Goal: Information Seeking & Learning: Learn about a topic

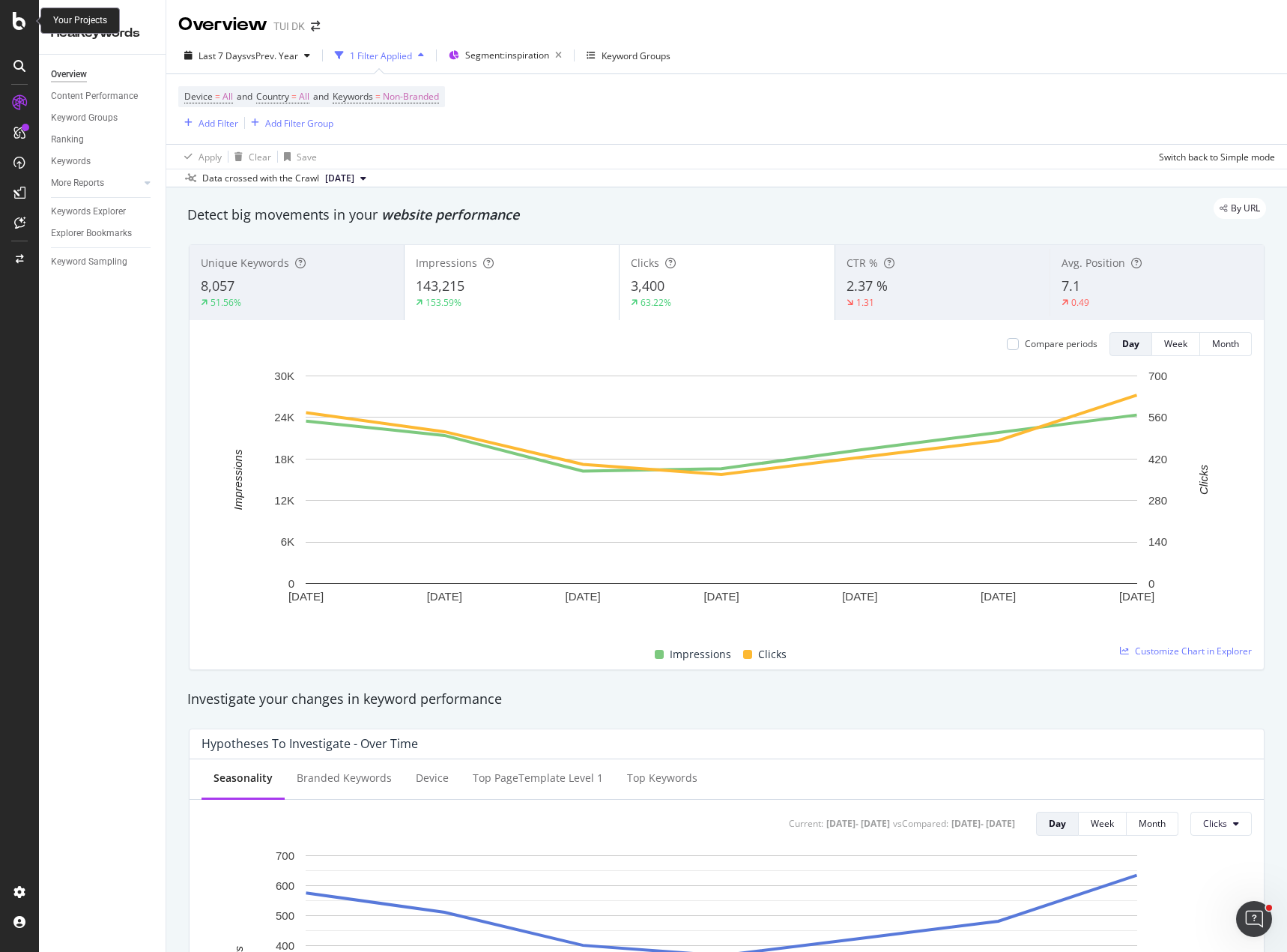
click at [19, 13] on icon at bounding box center [19, 21] width 13 height 18
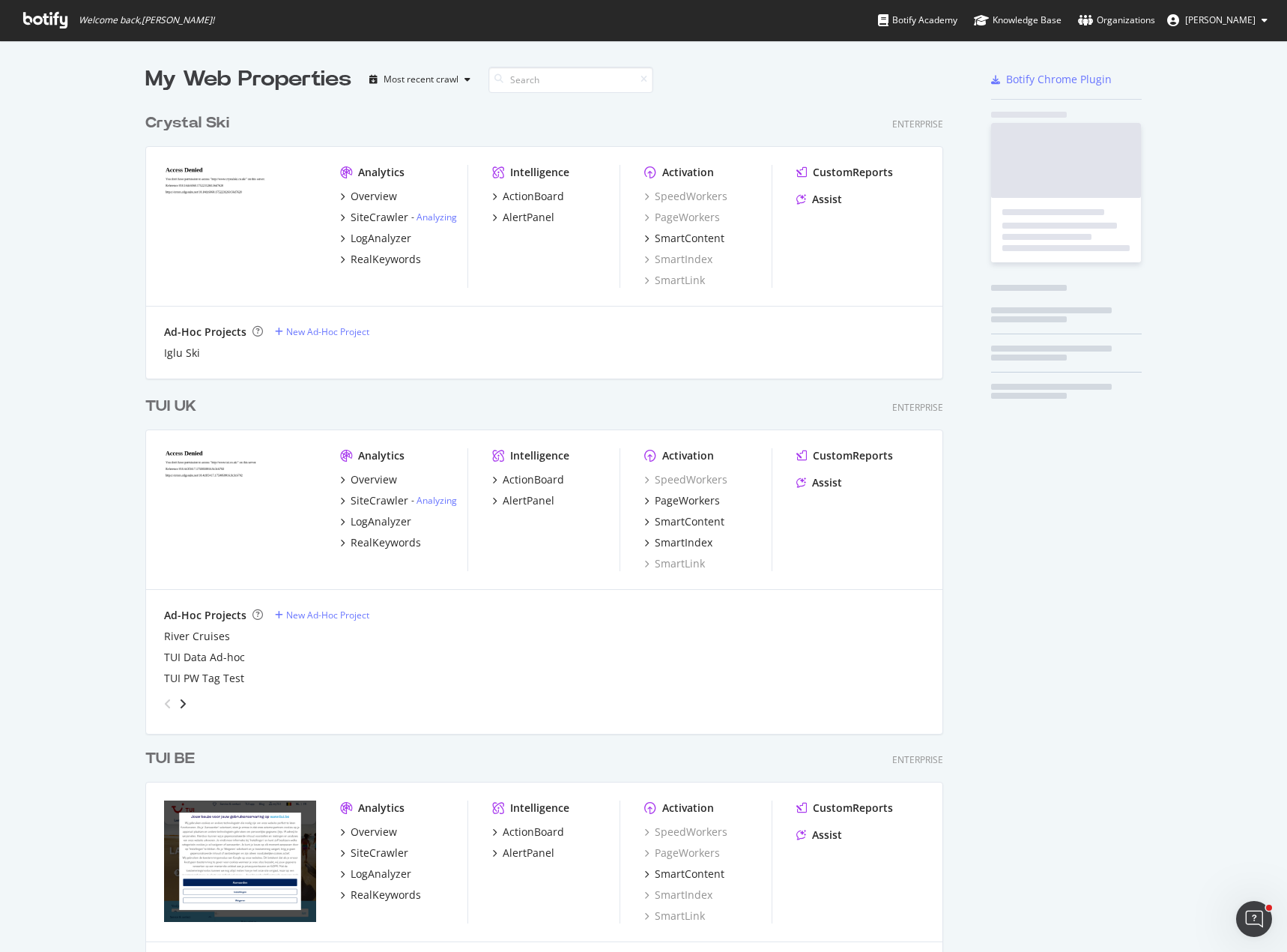
scroll to position [941, 1264]
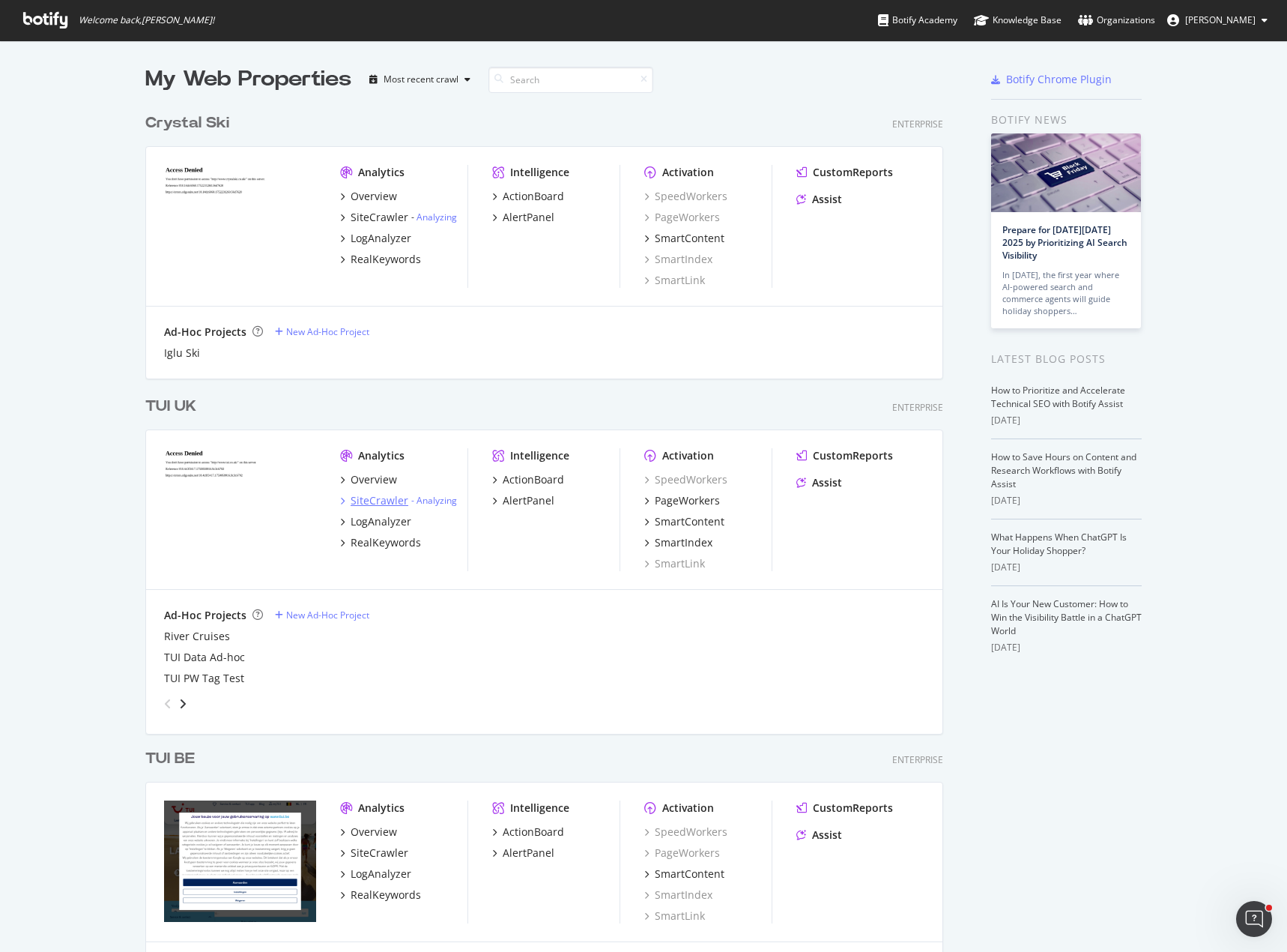
click at [360, 500] on div "SiteCrawler" at bounding box center [379, 501] width 58 height 15
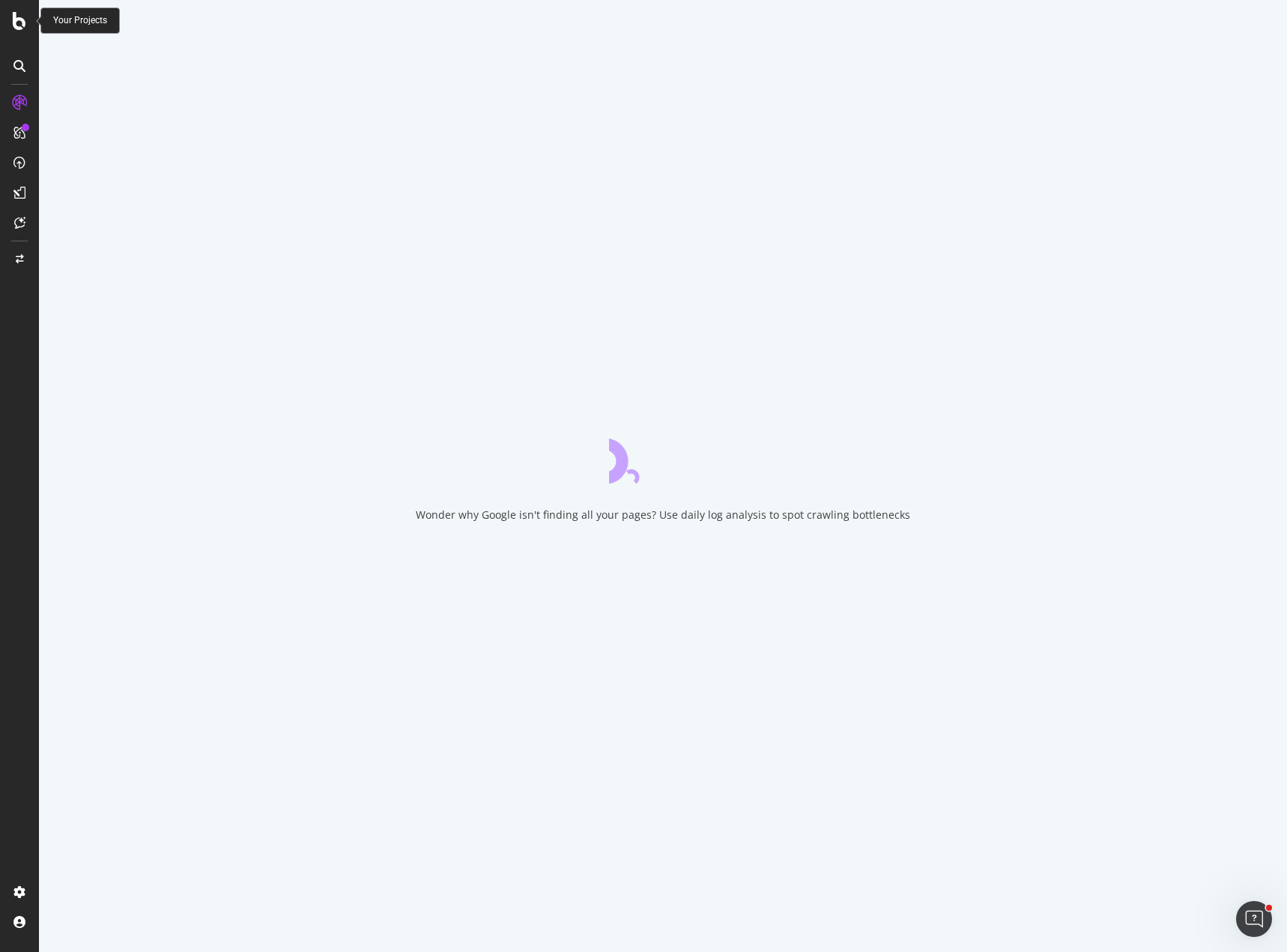
click at [17, 19] on icon at bounding box center [19, 21] width 13 height 18
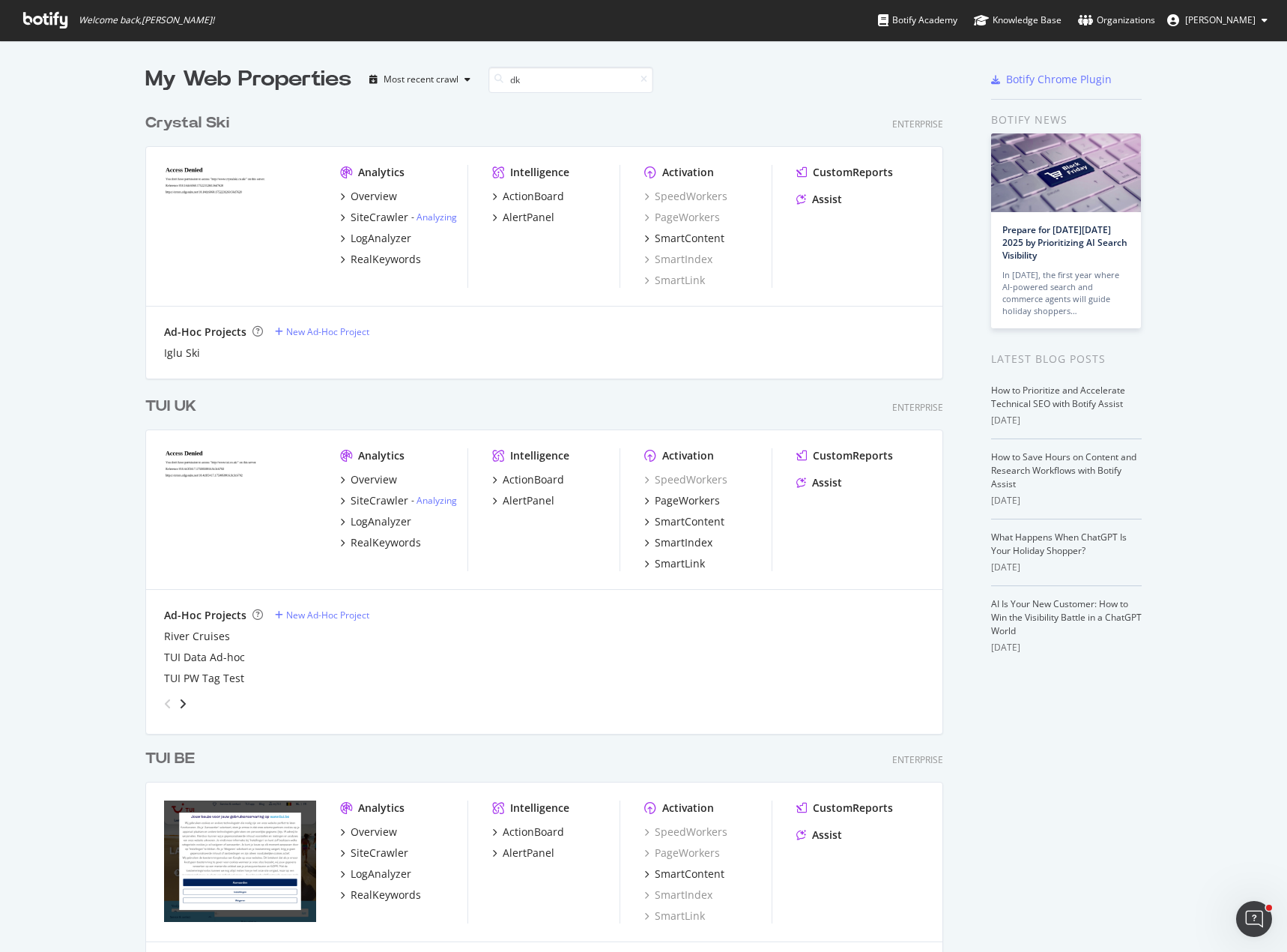
scroll to position [341, 799]
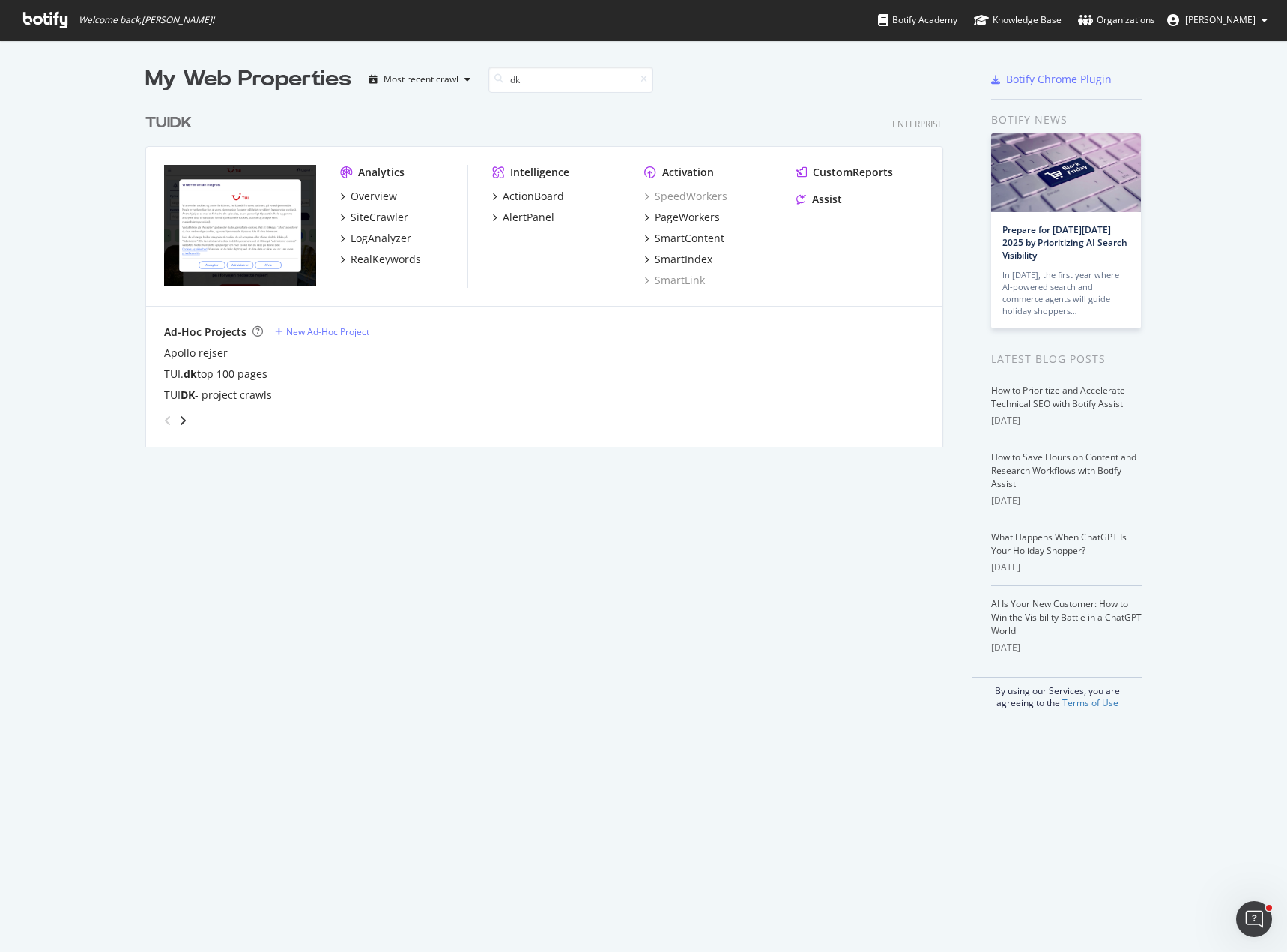
type input "dk"
click at [382, 227] on div "Overview SiteCrawler LogAnalyzer RealKeywords" at bounding box center [403, 228] width 127 height 78
click at [382, 216] on div "SiteCrawler" at bounding box center [379, 217] width 58 height 15
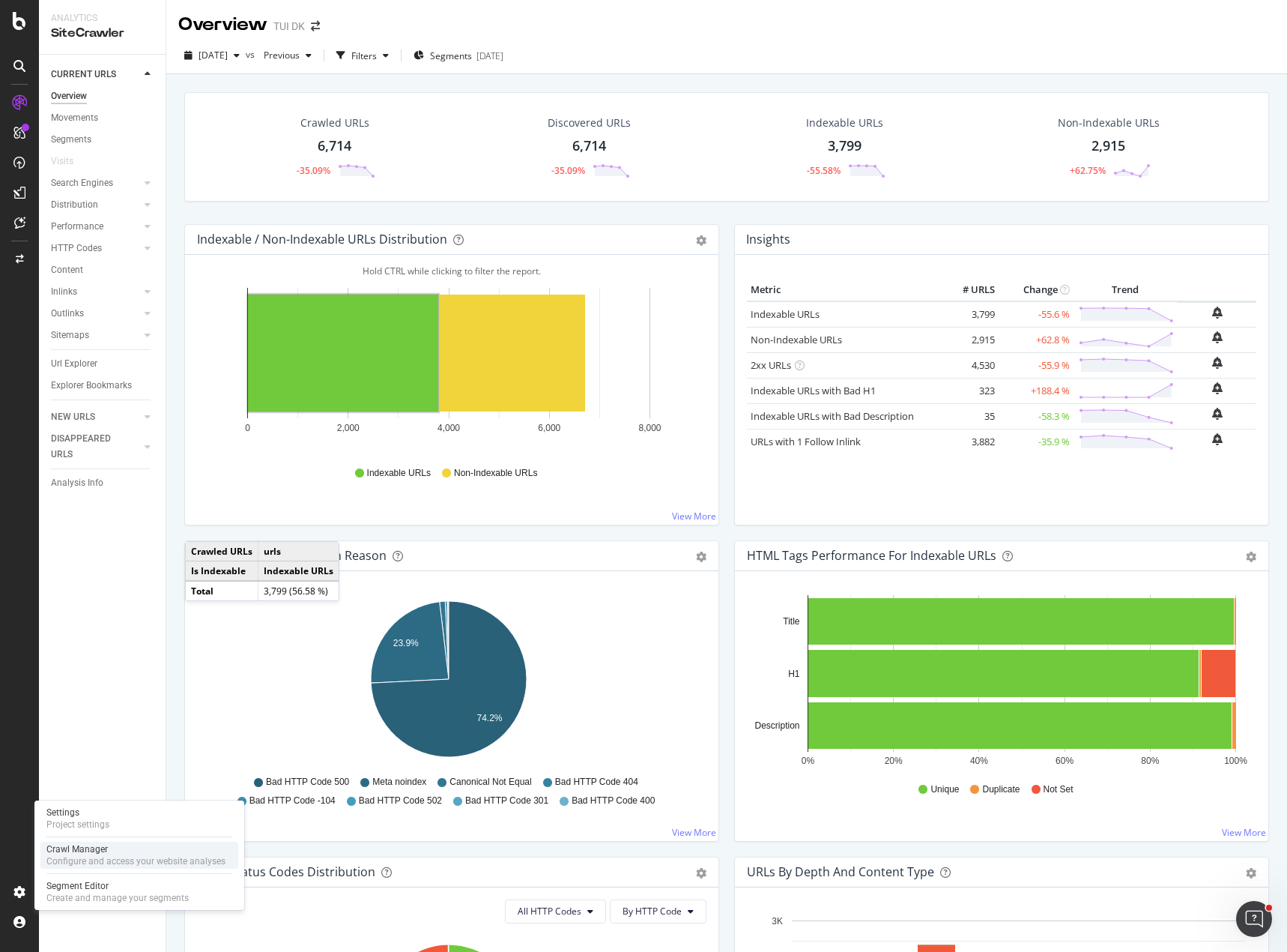
click at [100, 859] on div "Configure and access your website analyses" at bounding box center [136, 860] width 179 height 12
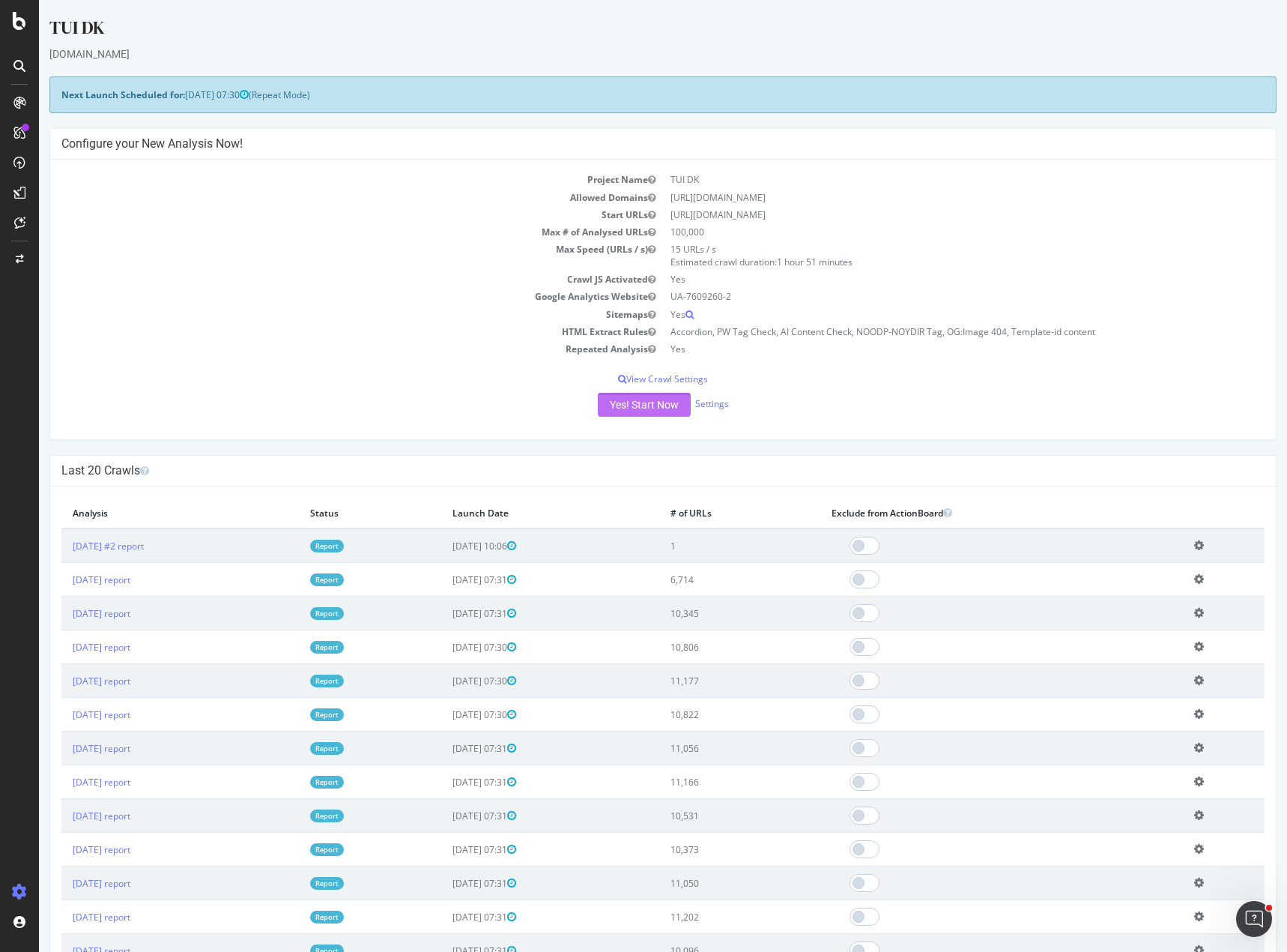
click at [627, 413] on button "Yes! Start Now" at bounding box center [644, 404] width 93 height 24
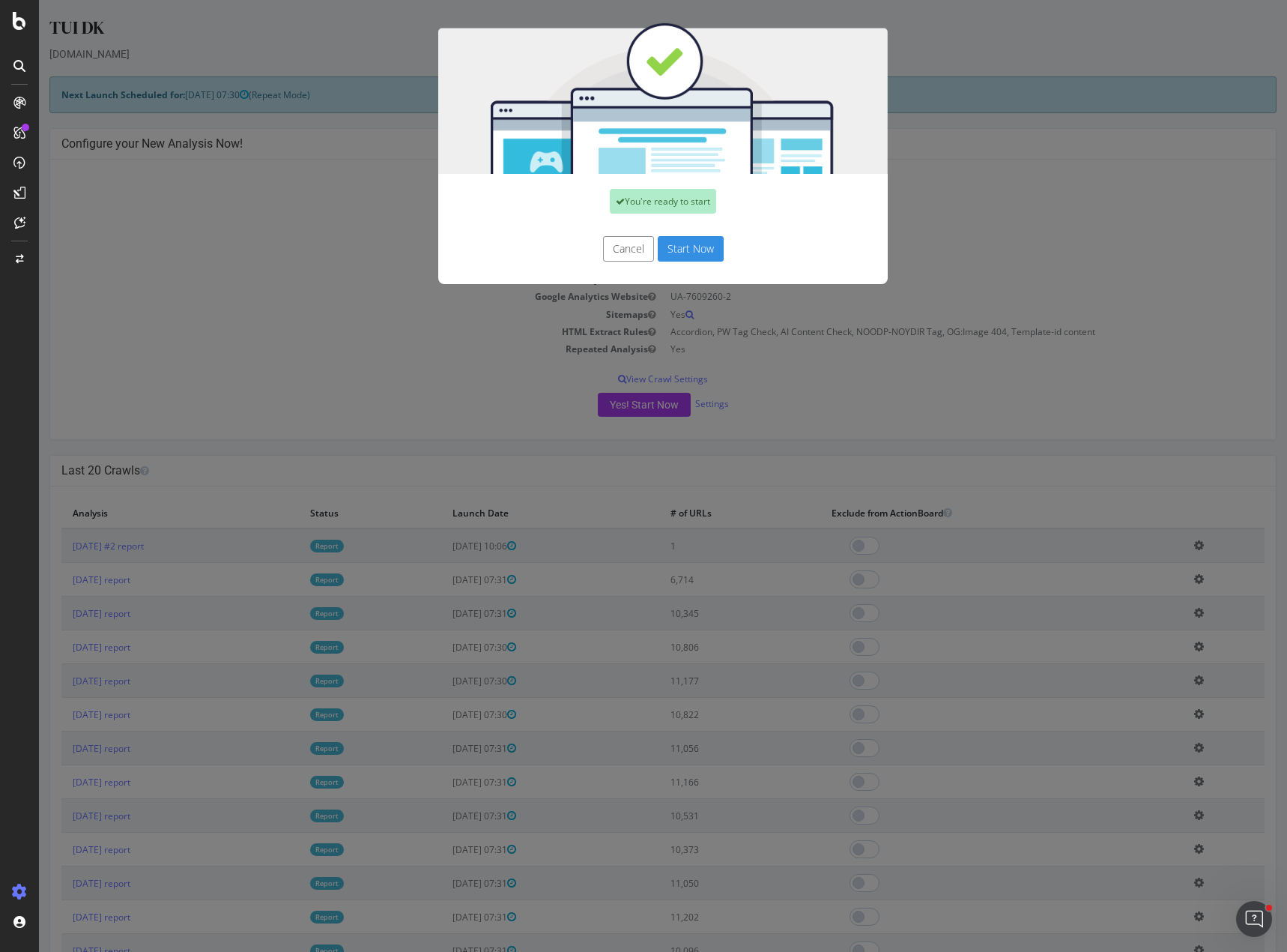
click at [705, 247] on button "Start Now" at bounding box center [691, 248] width 66 height 26
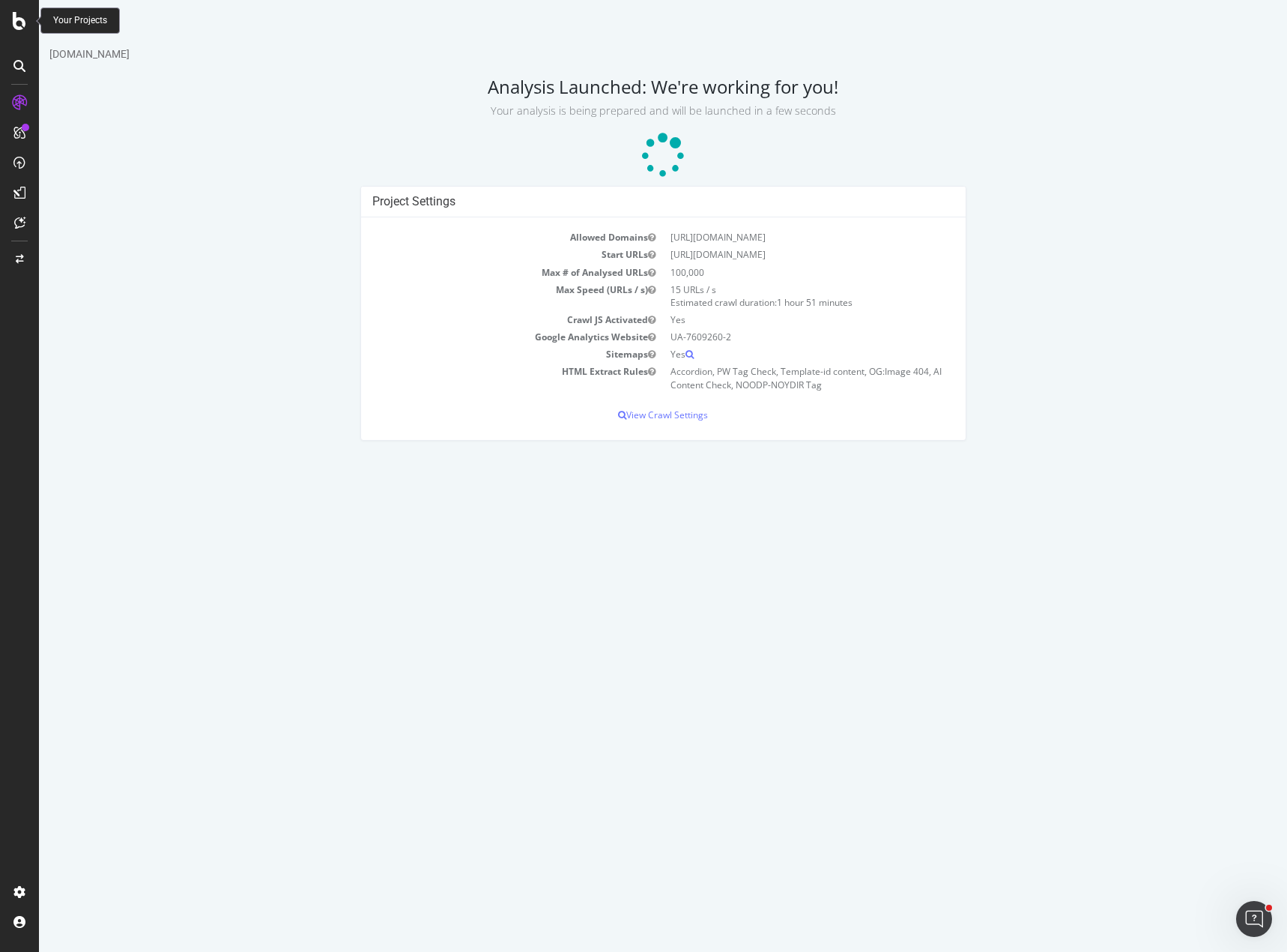
click at [24, 26] on icon at bounding box center [19, 21] width 13 height 18
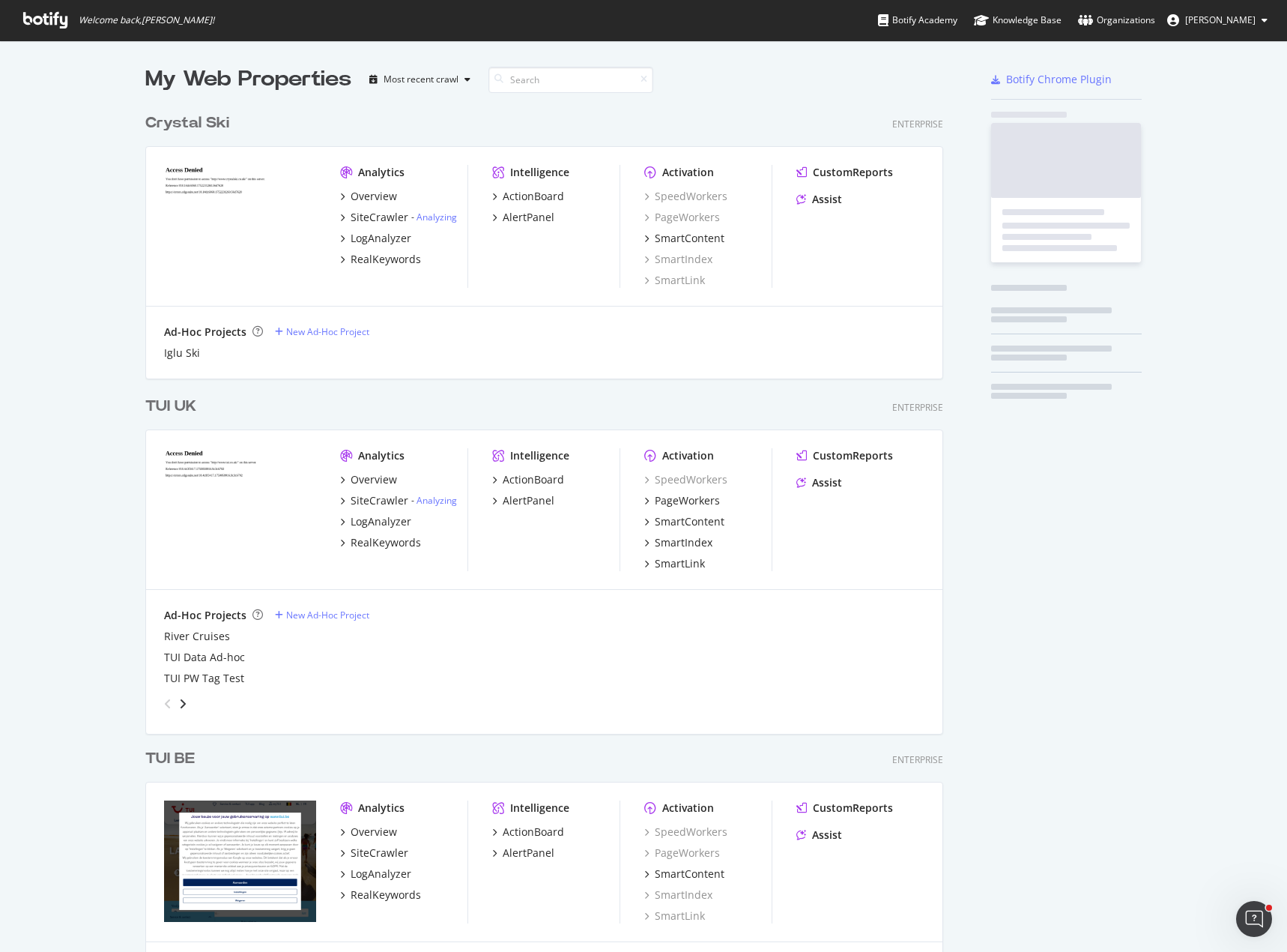
scroll to position [941, 1264]
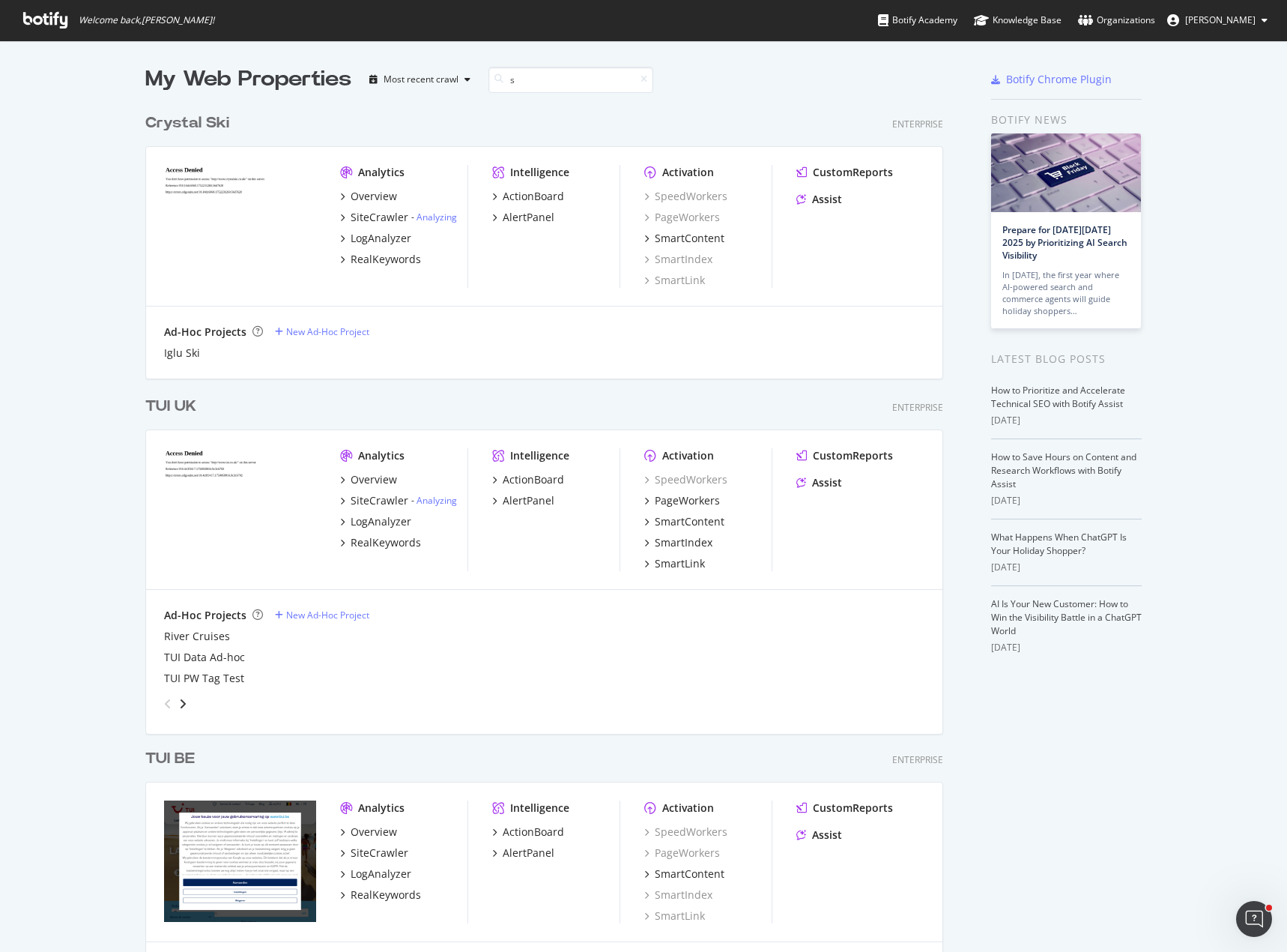
type input "se"
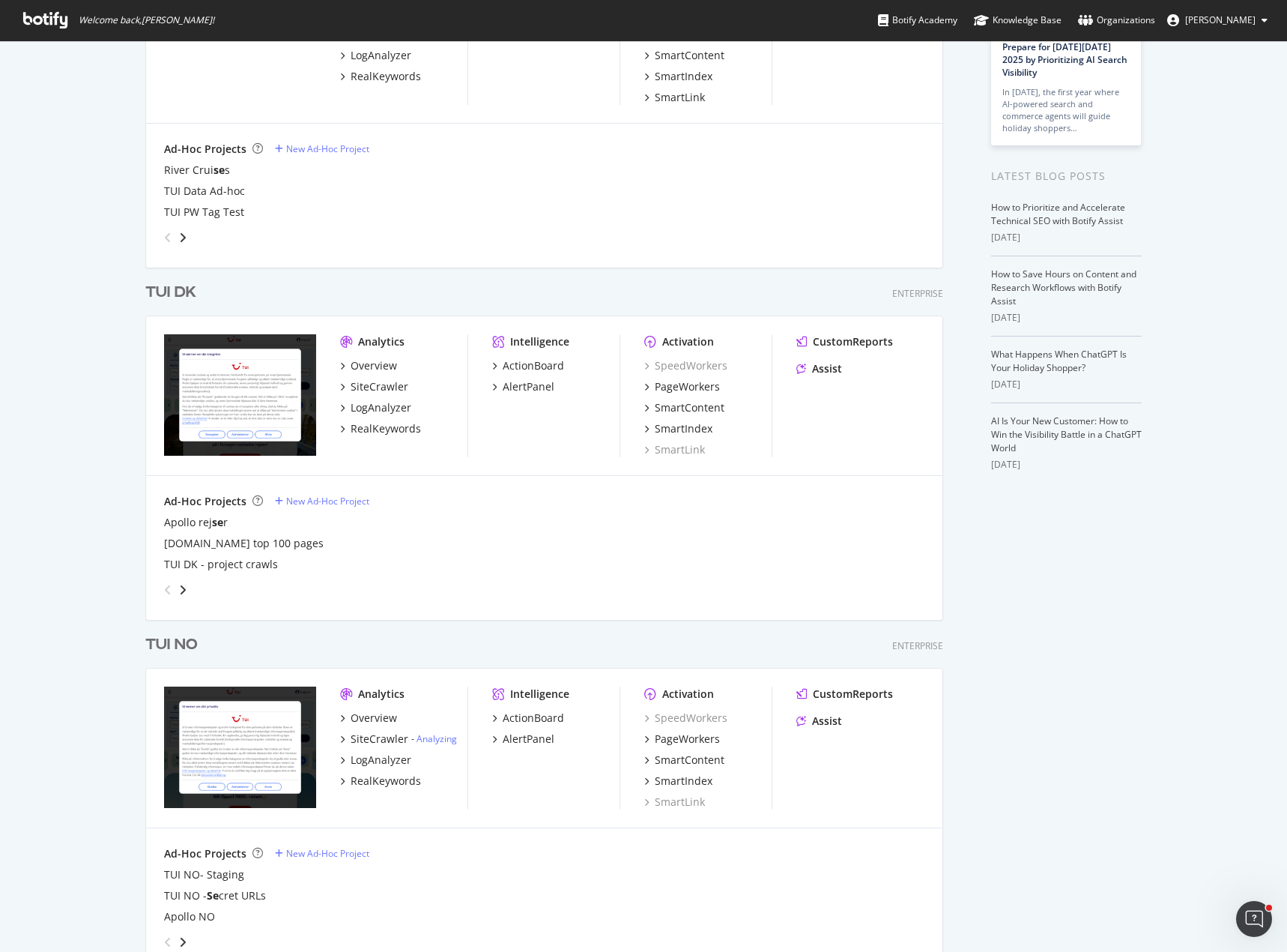
scroll to position [524, 0]
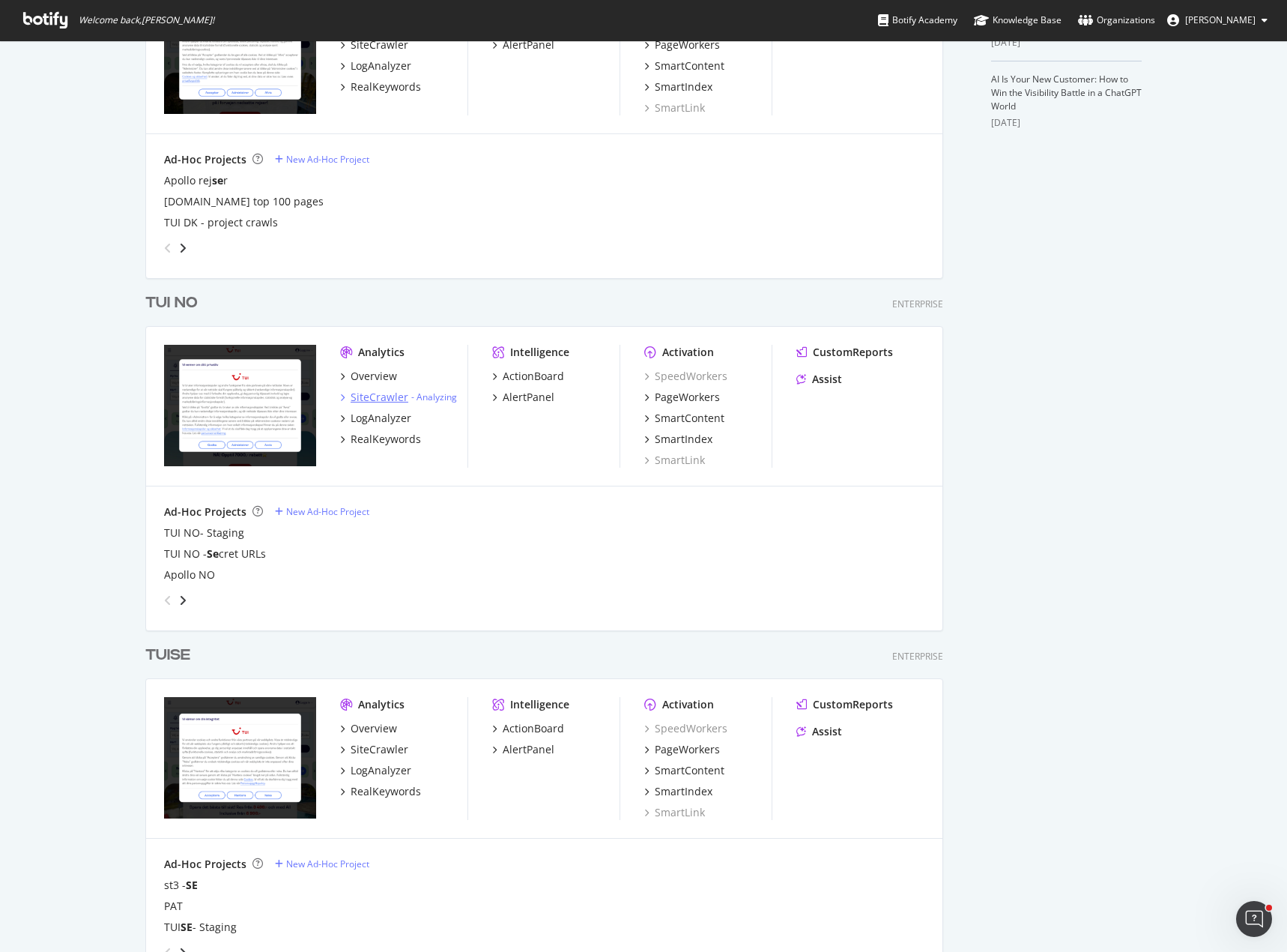
click at [364, 396] on div "SiteCrawler" at bounding box center [379, 398] width 58 height 15
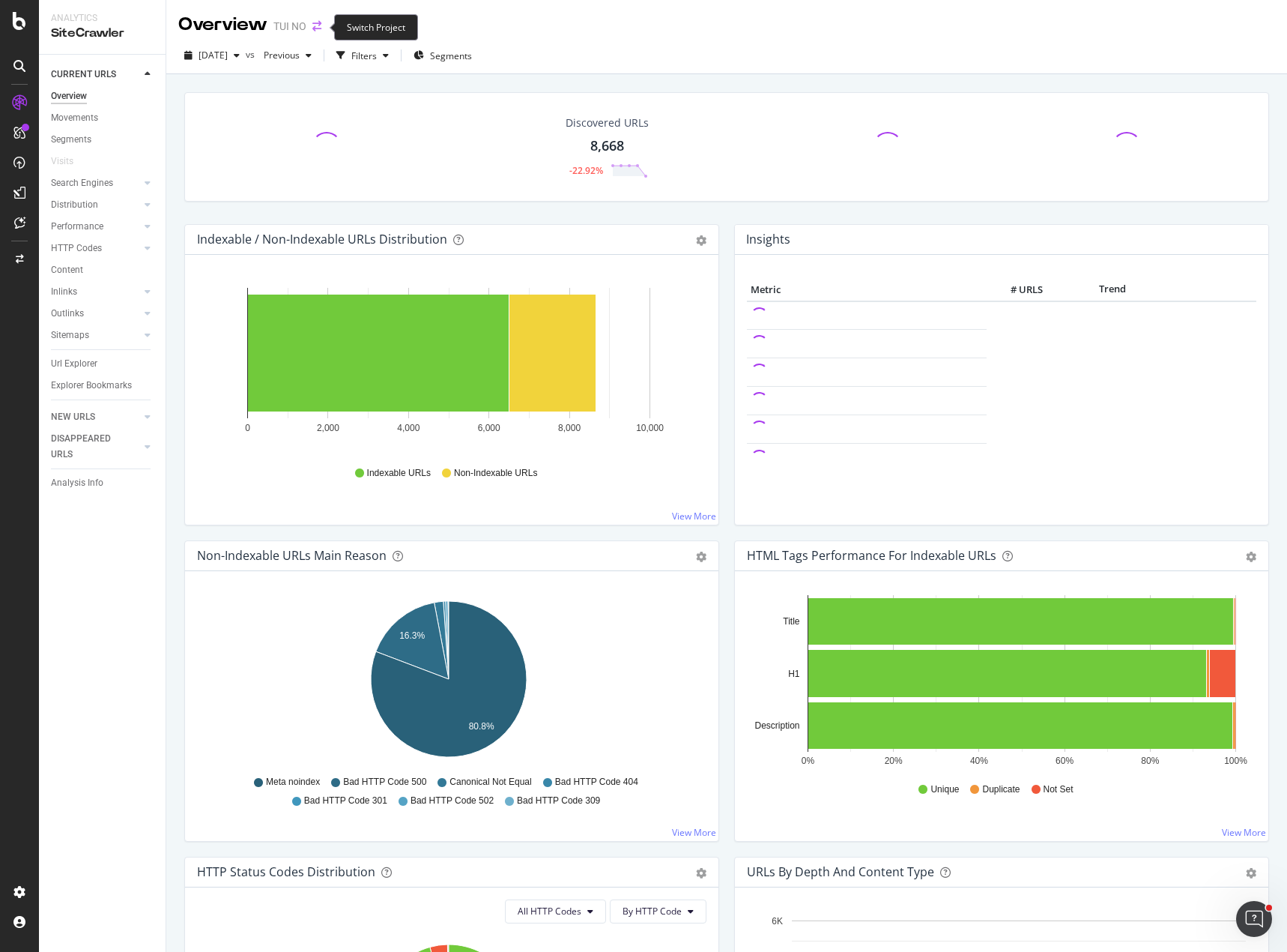
click at [313, 26] on icon "arrow-right-arrow-left" at bounding box center [317, 26] width 9 height 10
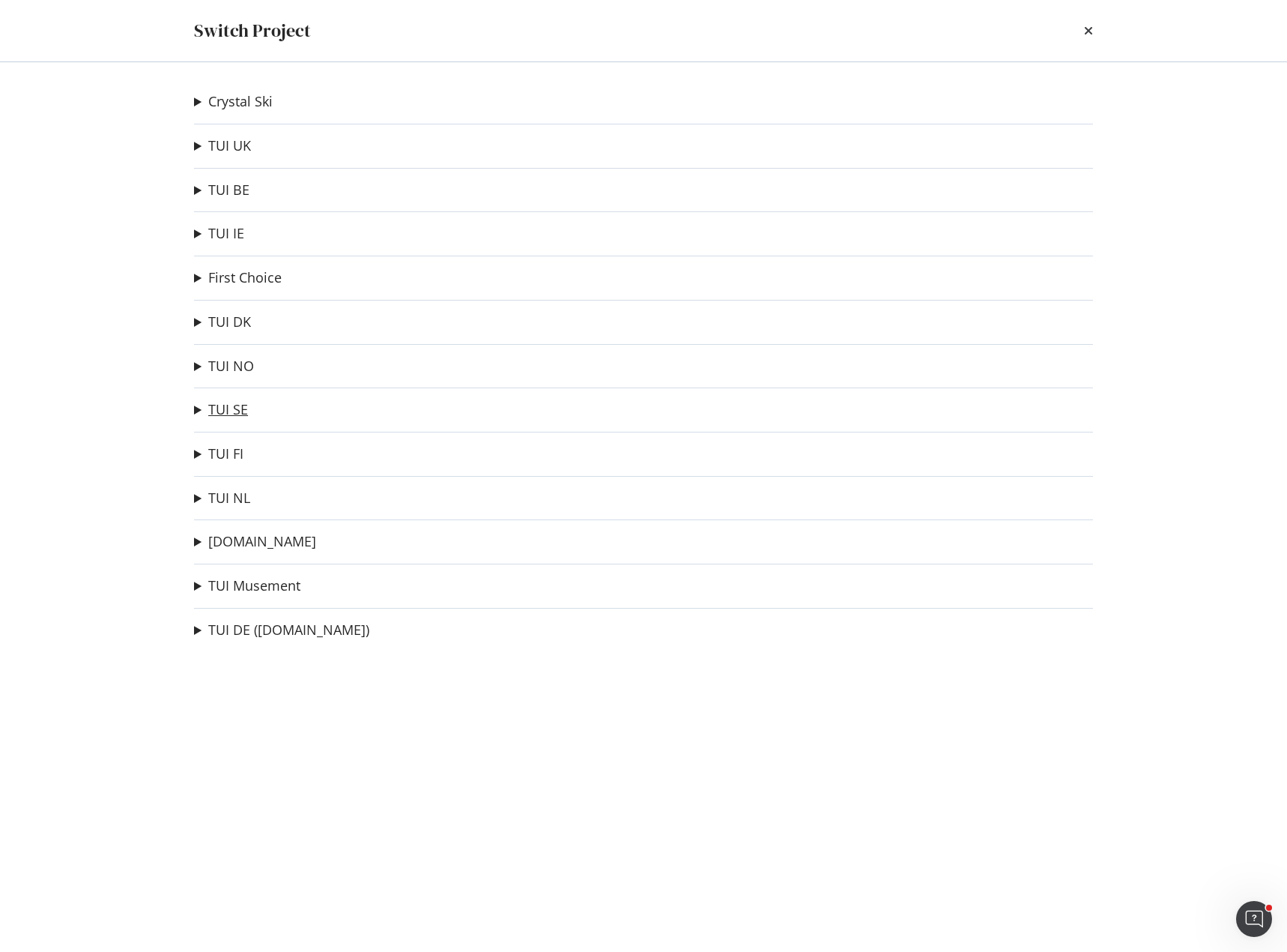
click at [234, 413] on link "TUI SE" at bounding box center [229, 409] width 40 height 16
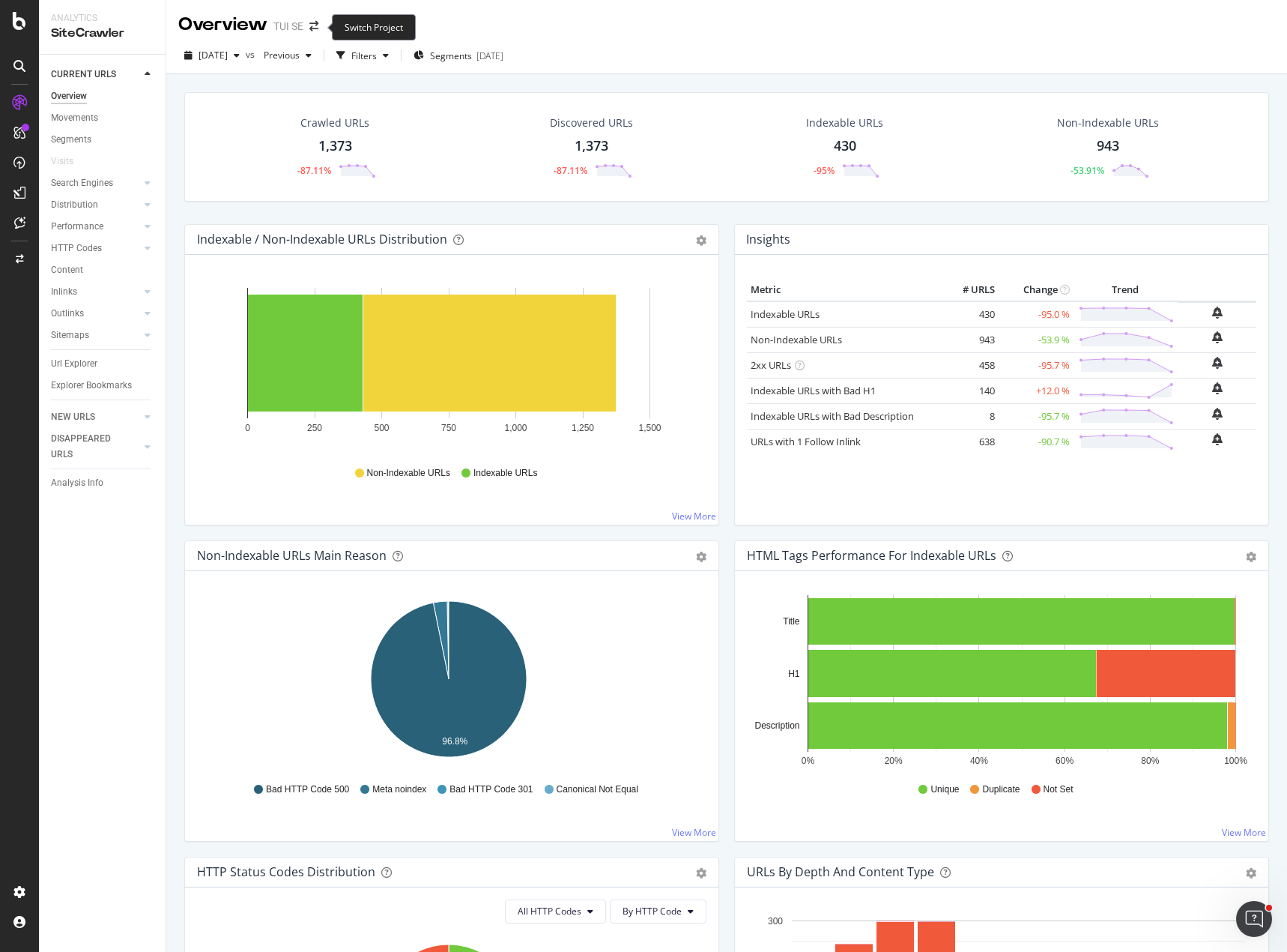
click at [307, 26] on span at bounding box center [313, 26] width 21 height 10
click at [313, 26] on icon "arrow-right-arrow-left" at bounding box center [314, 26] width 9 height 10
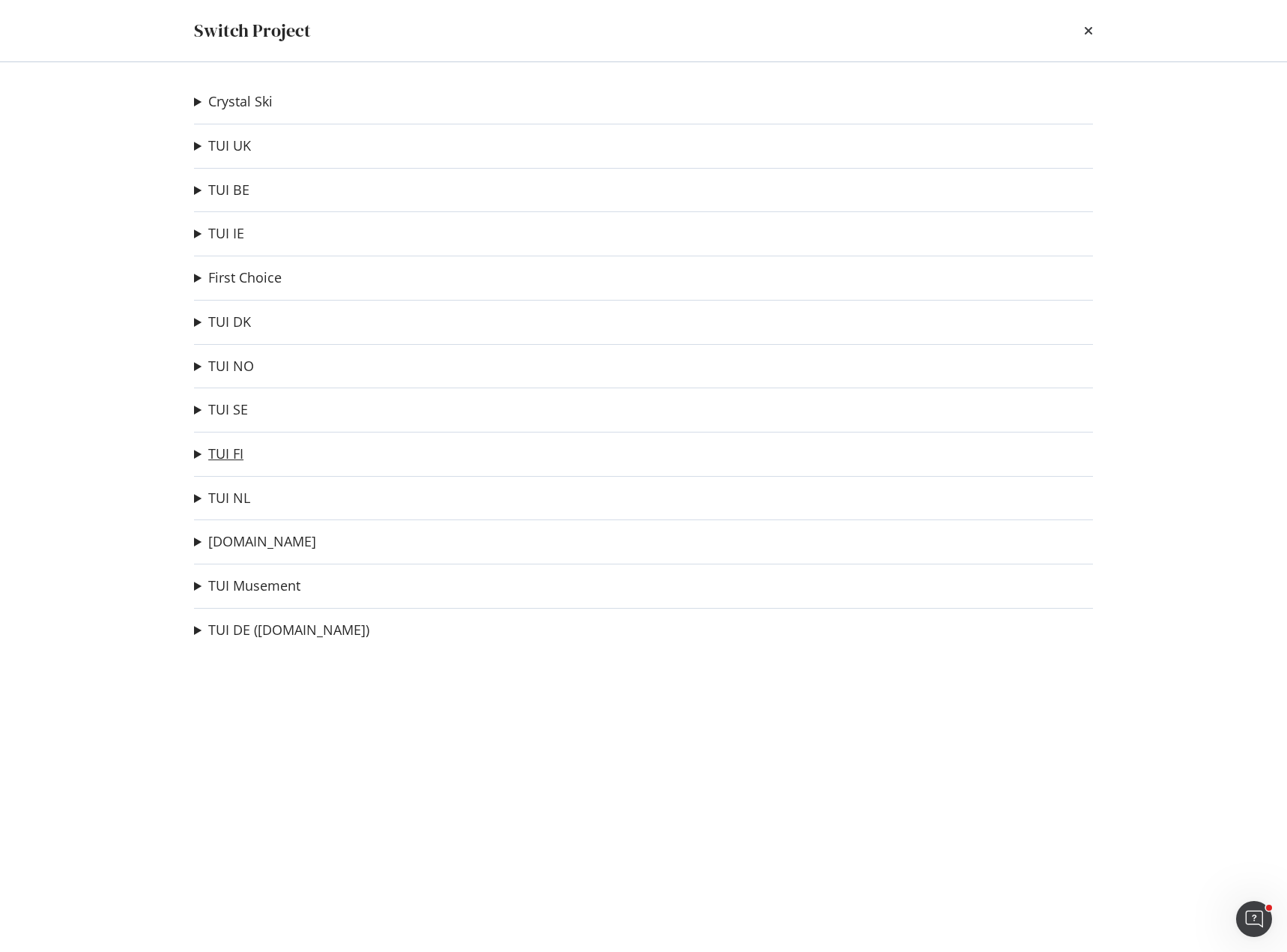
click at [237, 451] on link "TUI FI" at bounding box center [226, 453] width 35 height 16
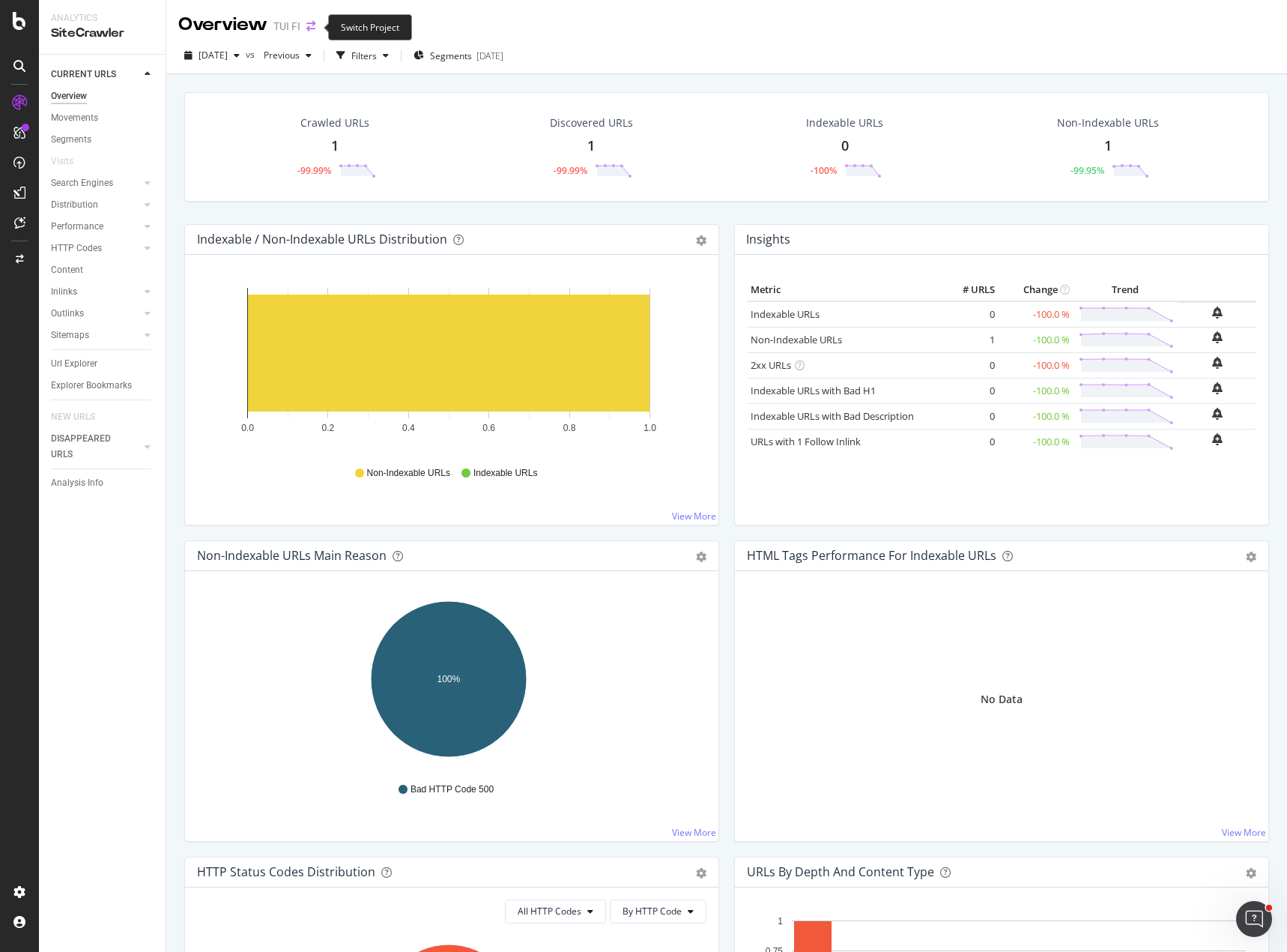
click at [313, 27] on icon "arrow-right-arrow-left" at bounding box center [311, 26] width 9 height 10
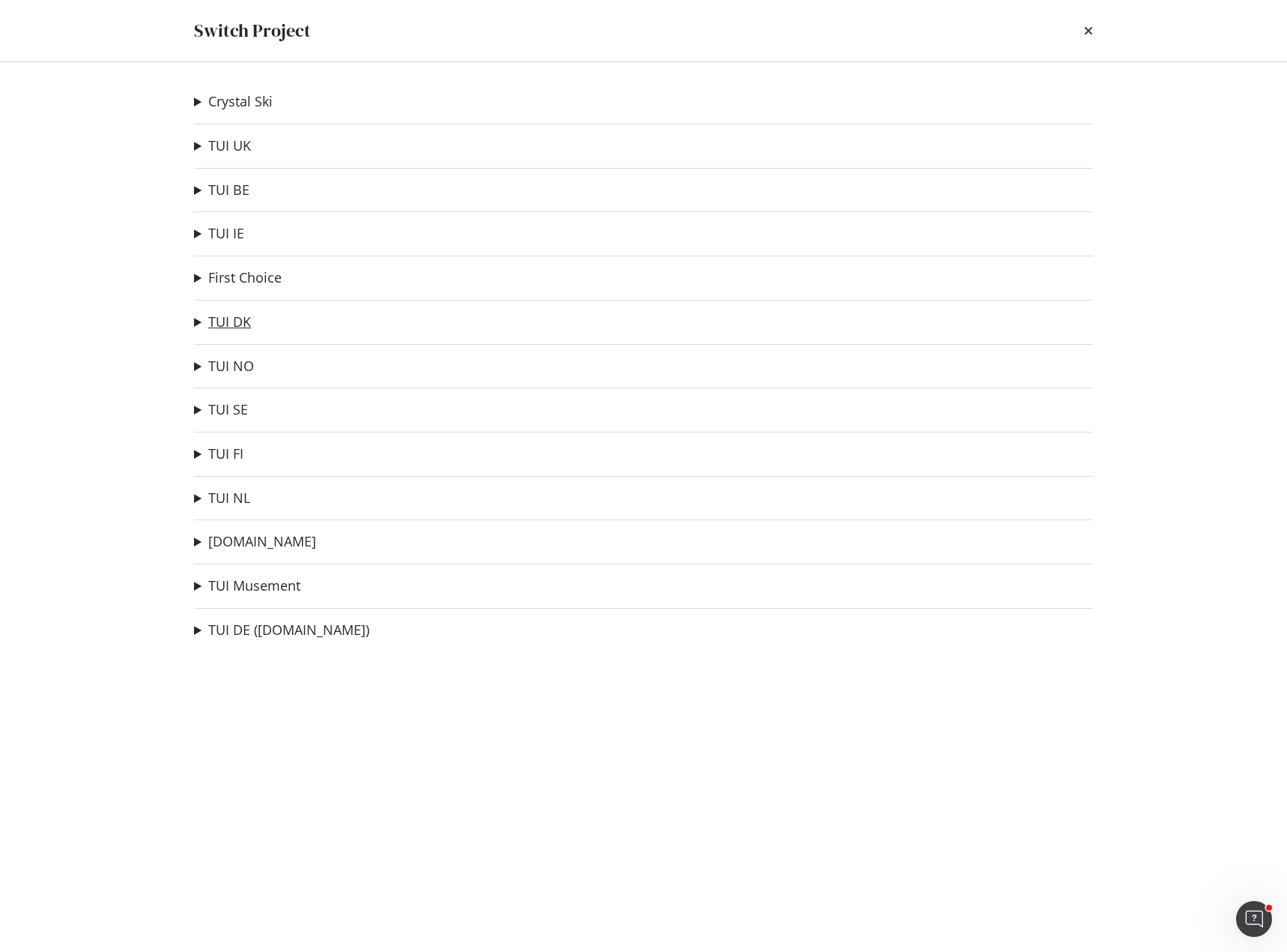
click at [240, 326] on link "TUI DK" at bounding box center [229, 321] width 42 height 16
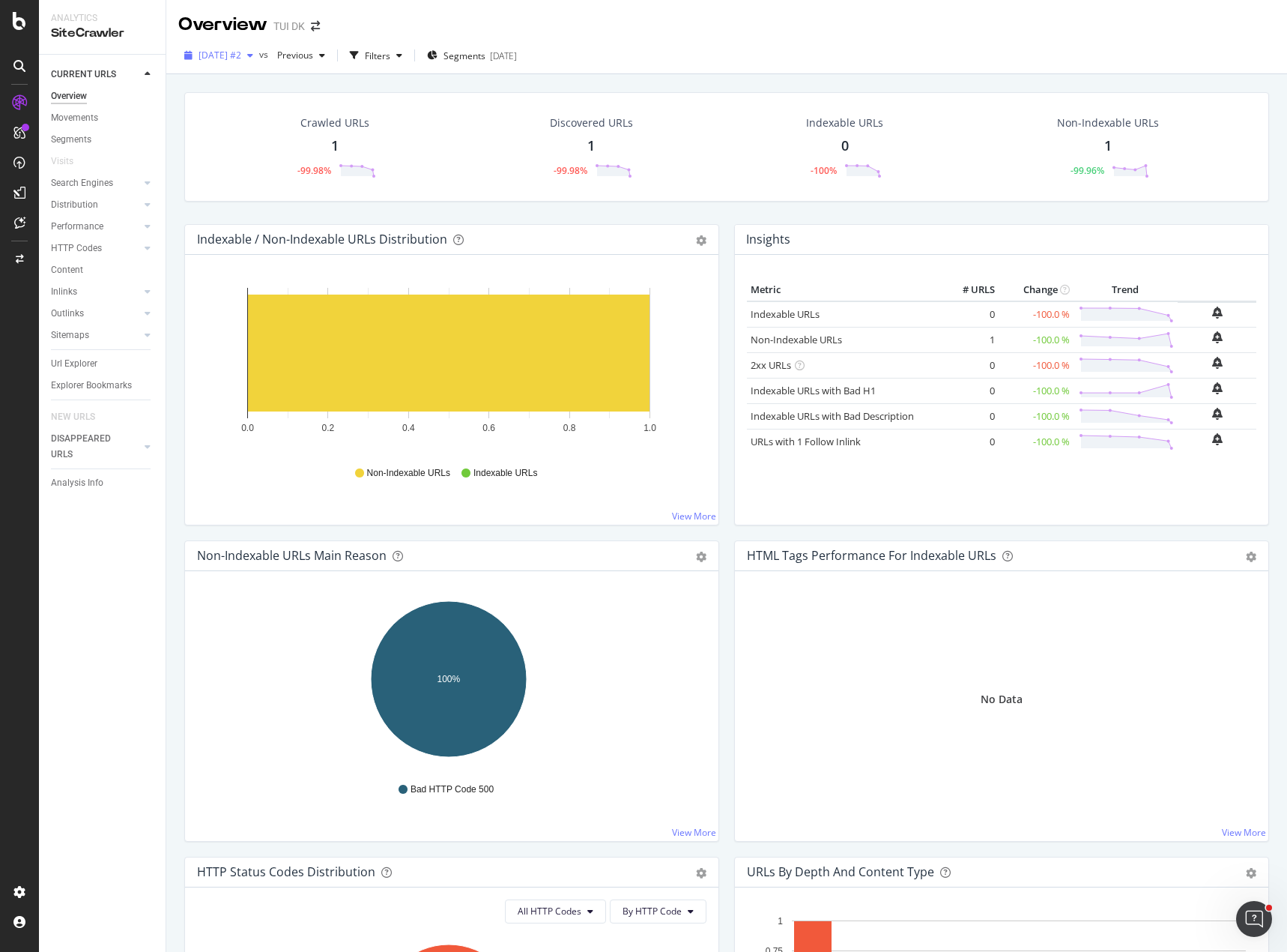
click at [260, 55] on div "button" at bounding box center [249, 56] width 18 height 9
click at [318, 132] on div "6.7K URLs" at bounding box center [313, 137] width 42 height 13
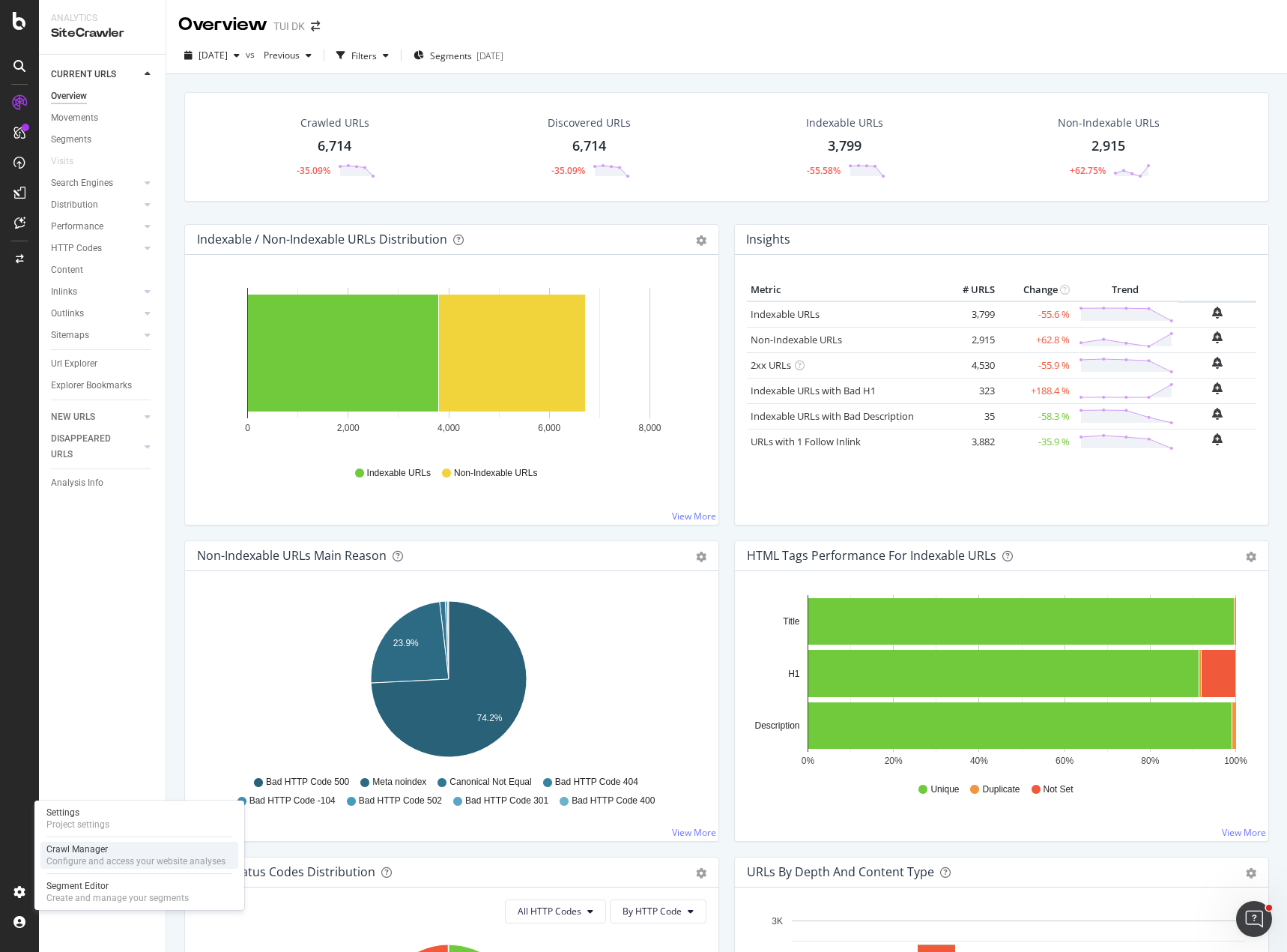
click at [107, 856] on div "Configure and access your website analyses" at bounding box center [136, 860] width 179 height 12
click at [89, 252] on div "HTTP Codes" at bounding box center [76, 248] width 51 height 16
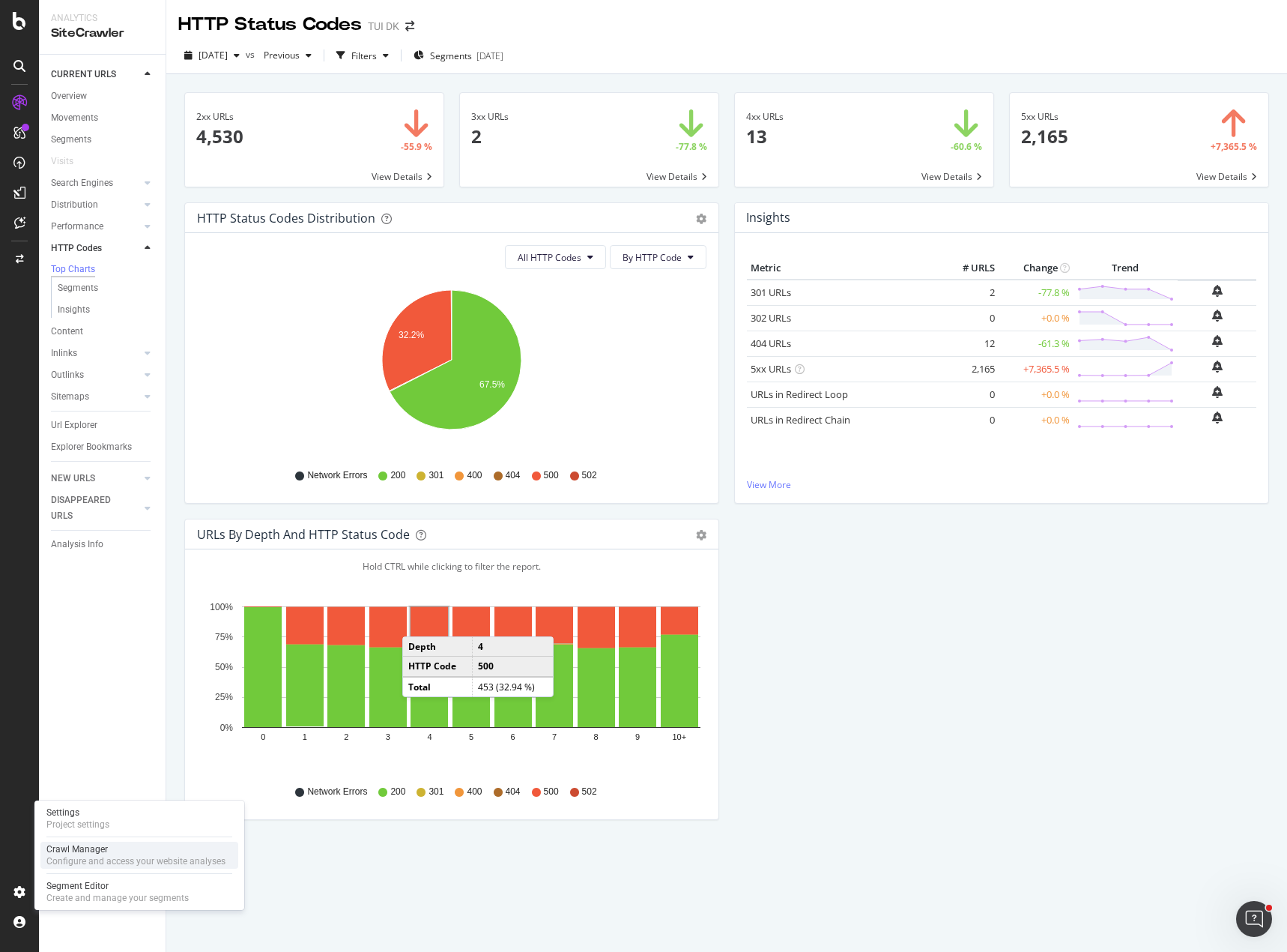
click at [112, 853] on div "Crawl Manager" at bounding box center [136, 849] width 179 height 12
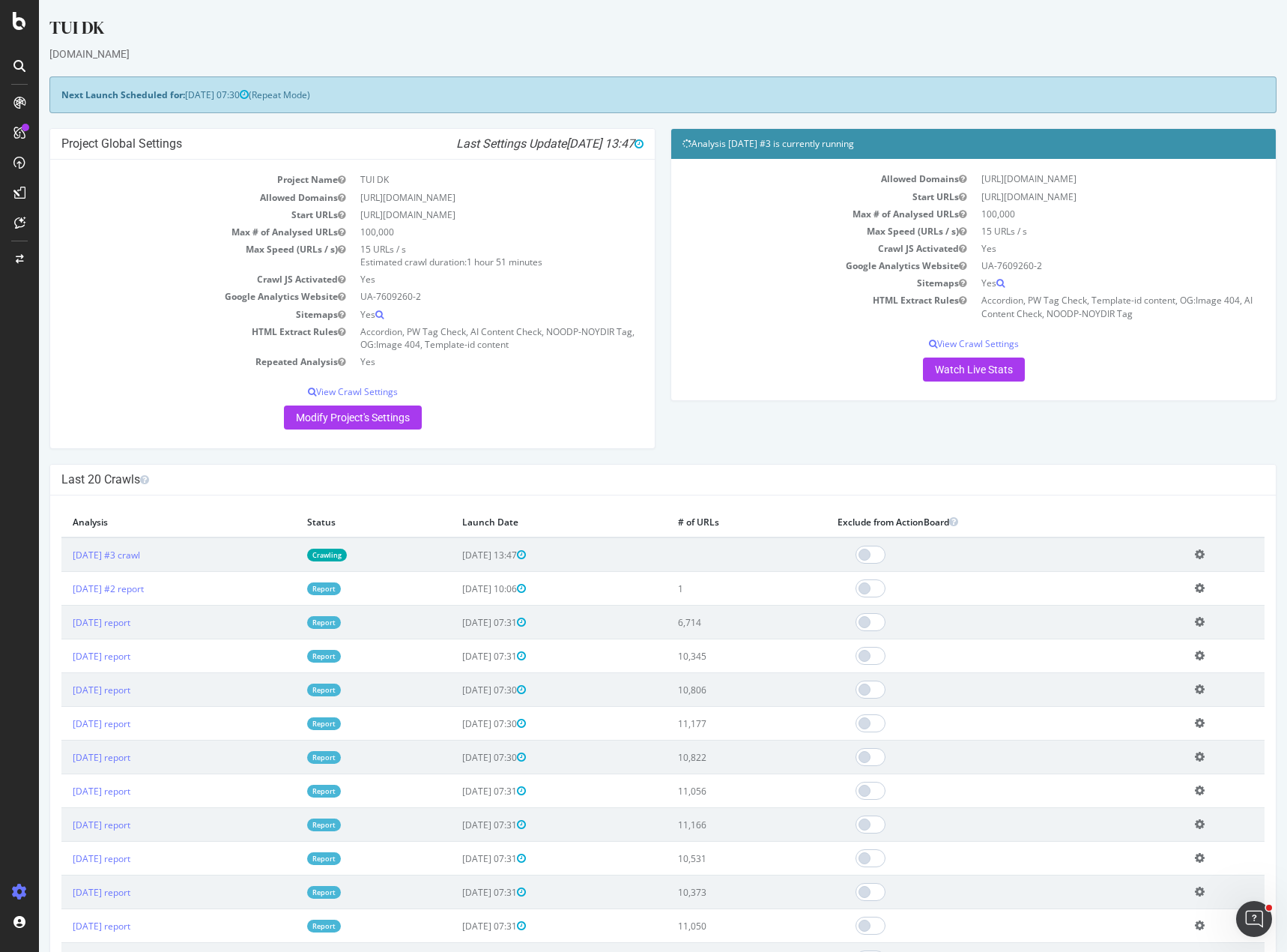
click at [341, 620] on link "Report" at bounding box center [324, 621] width 34 height 12
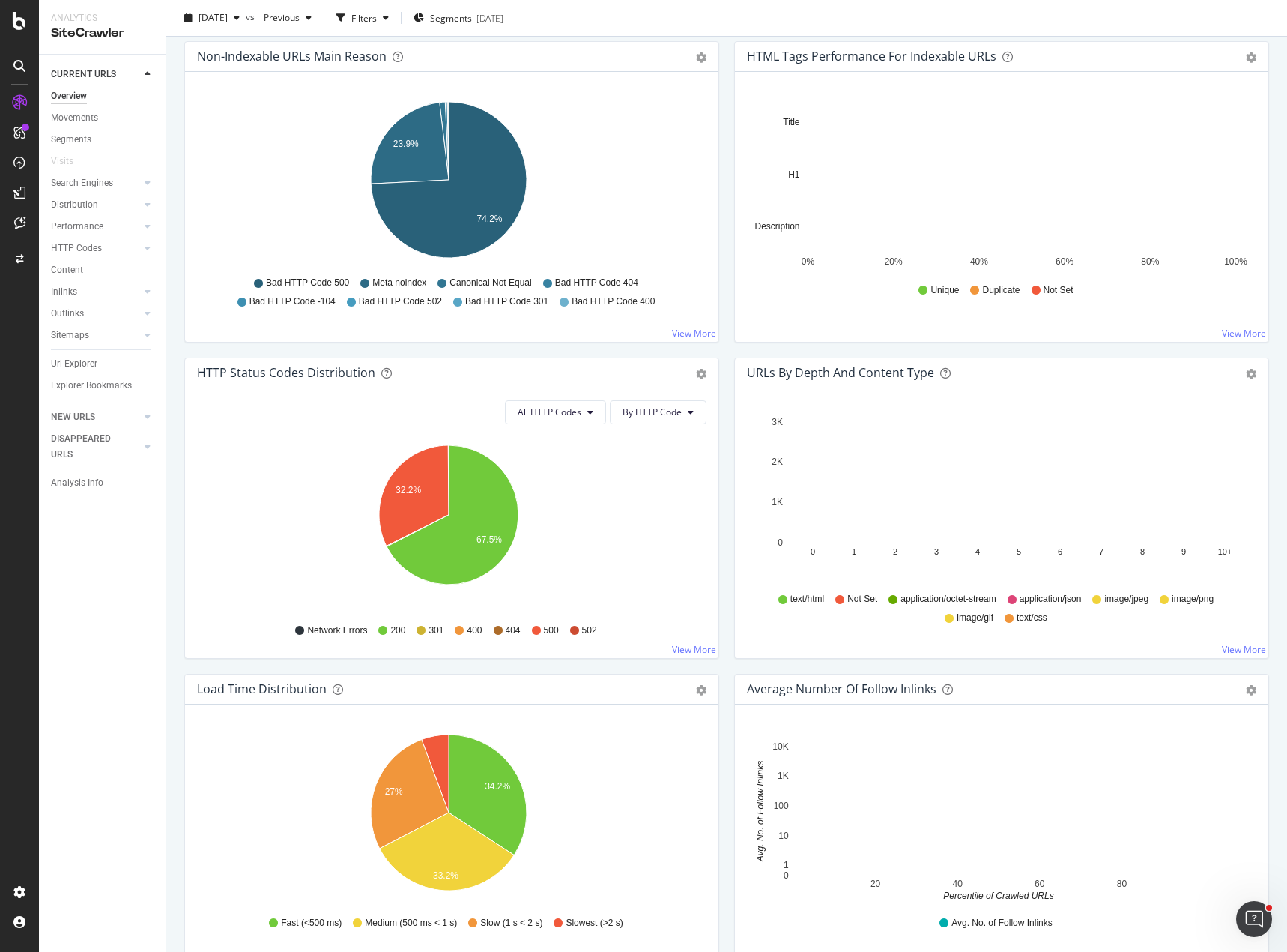
scroll to position [524, 0]
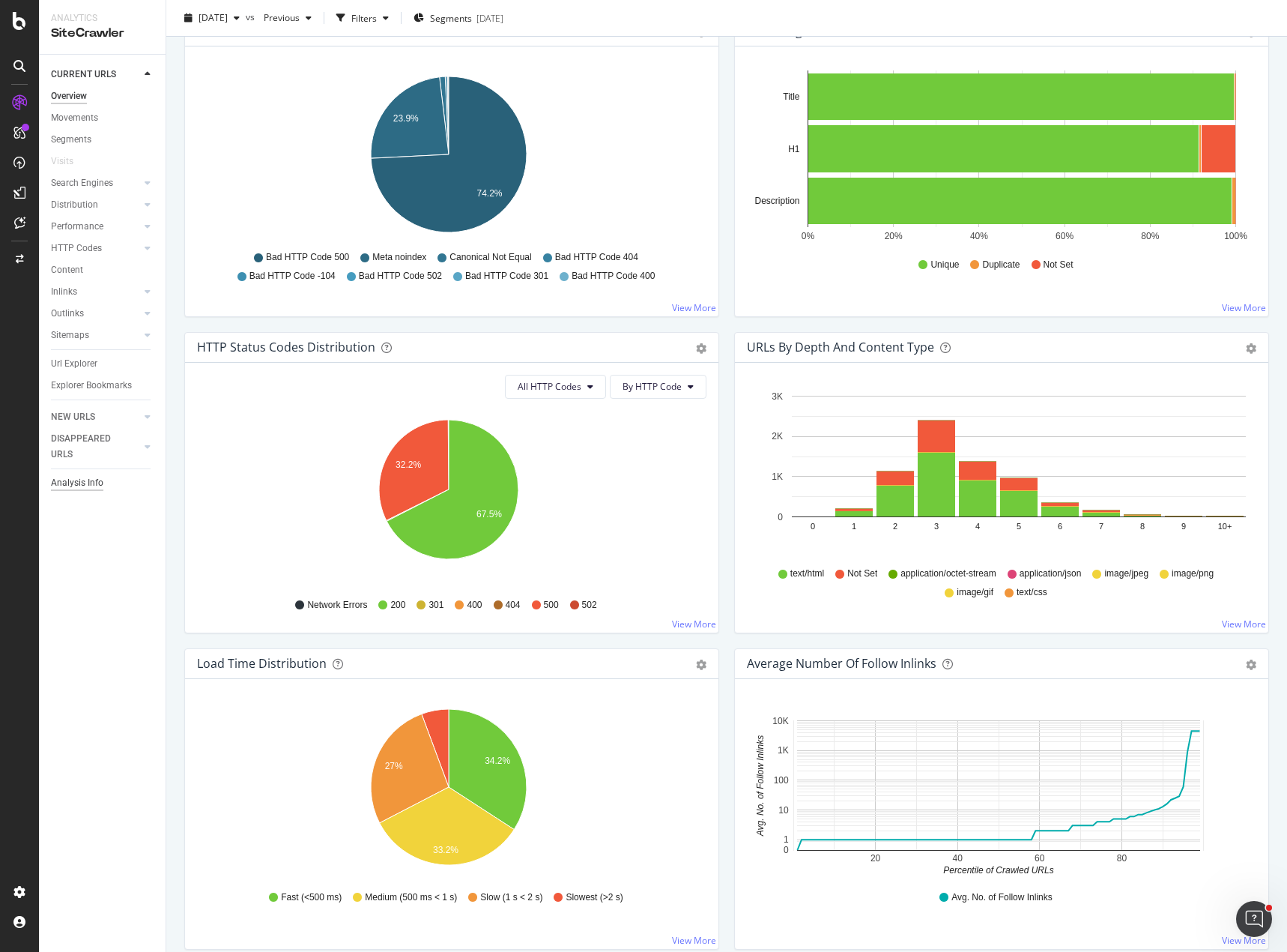
click at [81, 483] on div "Analysis Info" at bounding box center [77, 483] width 53 height 16
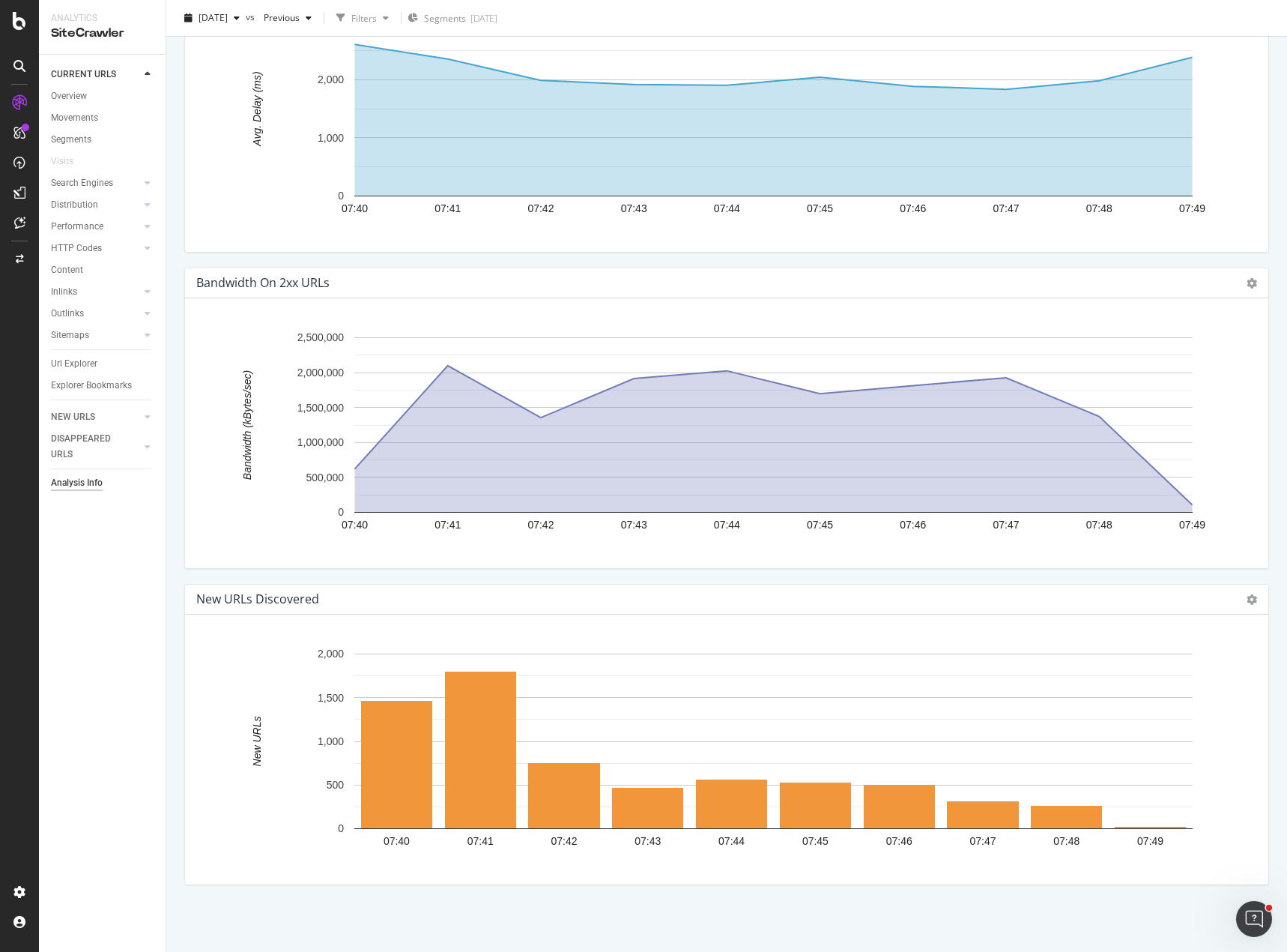
scroll to position [1924, 0]
click at [491, 722] on rect "A chart." at bounding box center [480, 749] width 71 height 157
click at [487, 694] on rect "A chart." at bounding box center [481, 749] width 67 height 153
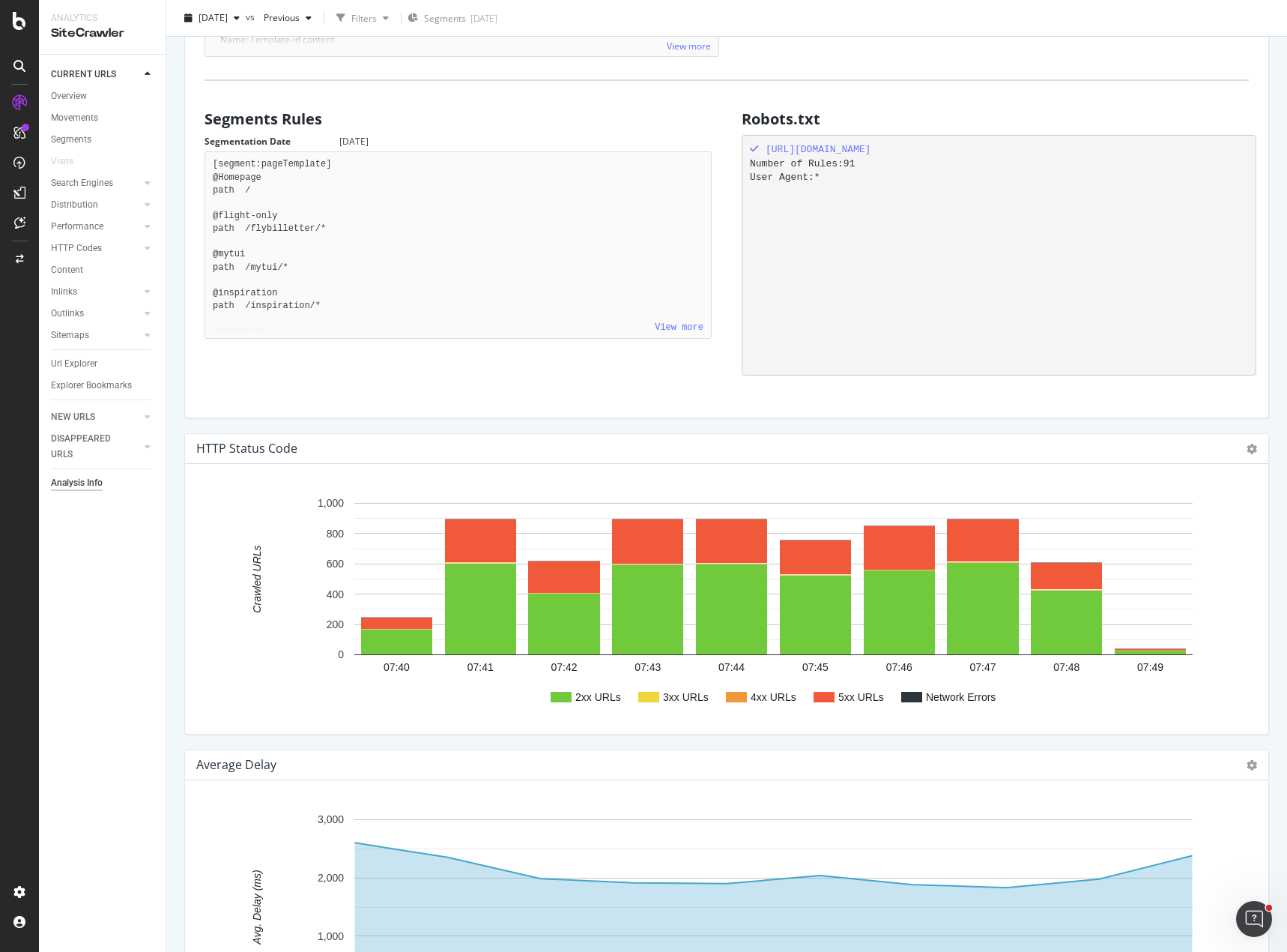
scroll to position [1099, 0]
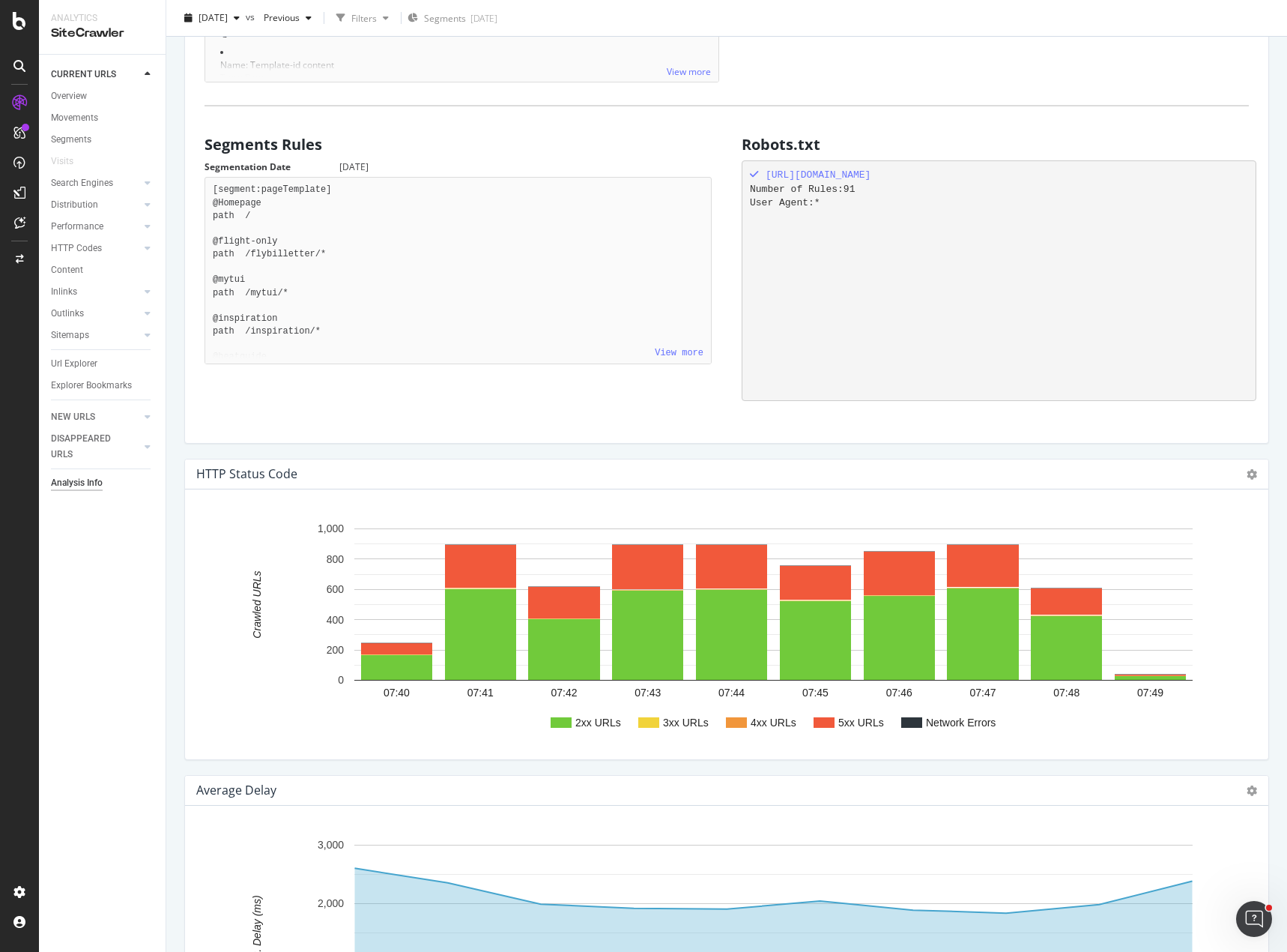
click at [1245, 473] on div "HTTP Status Code Chart (by Value) Chart (by Percentage) Table Expand Export as …" at bounding box center [726, 474] width 1083 height 30
click at [1246, 477] on icon at bounding box center [1251, 474] width 10 height 10
